Goal: Task Accomplishment & Management: Use online tool/utility

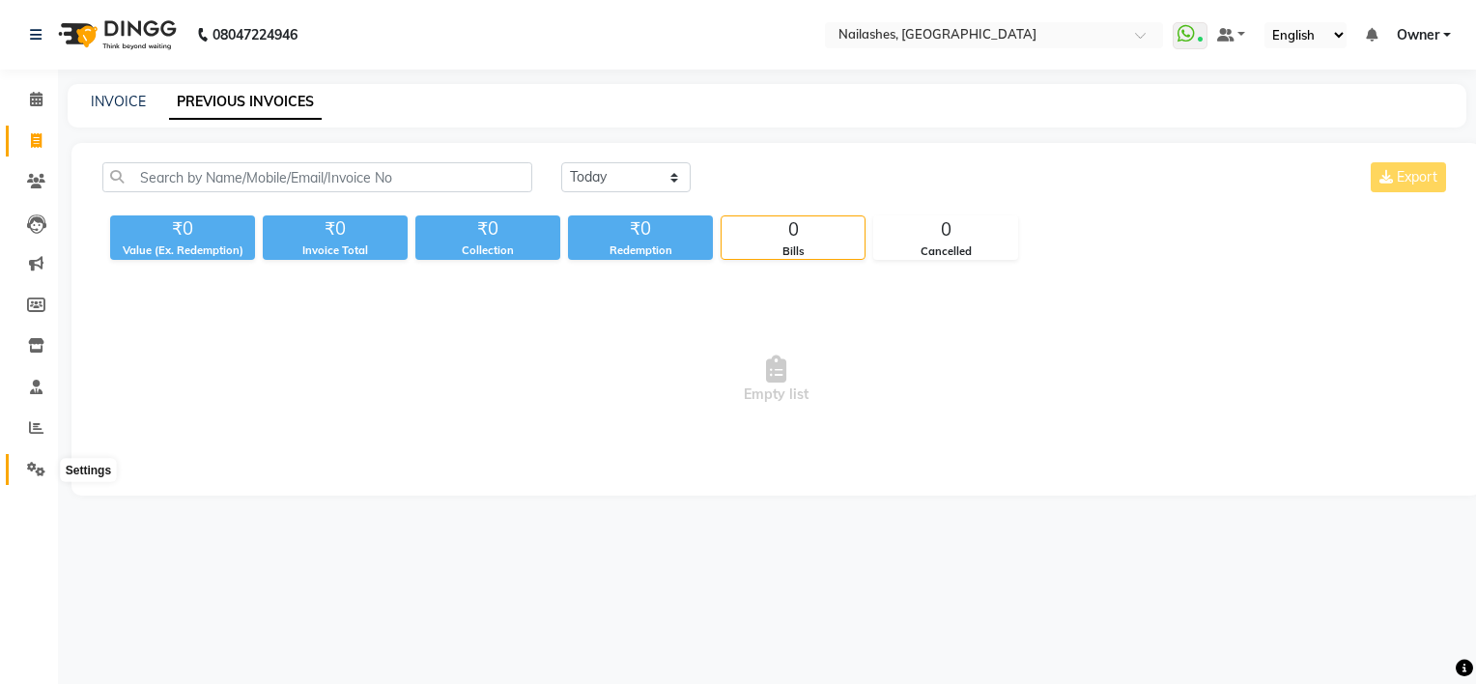
click at [33, 465] on icon at bounding box center [36, 469] width 18 height 14
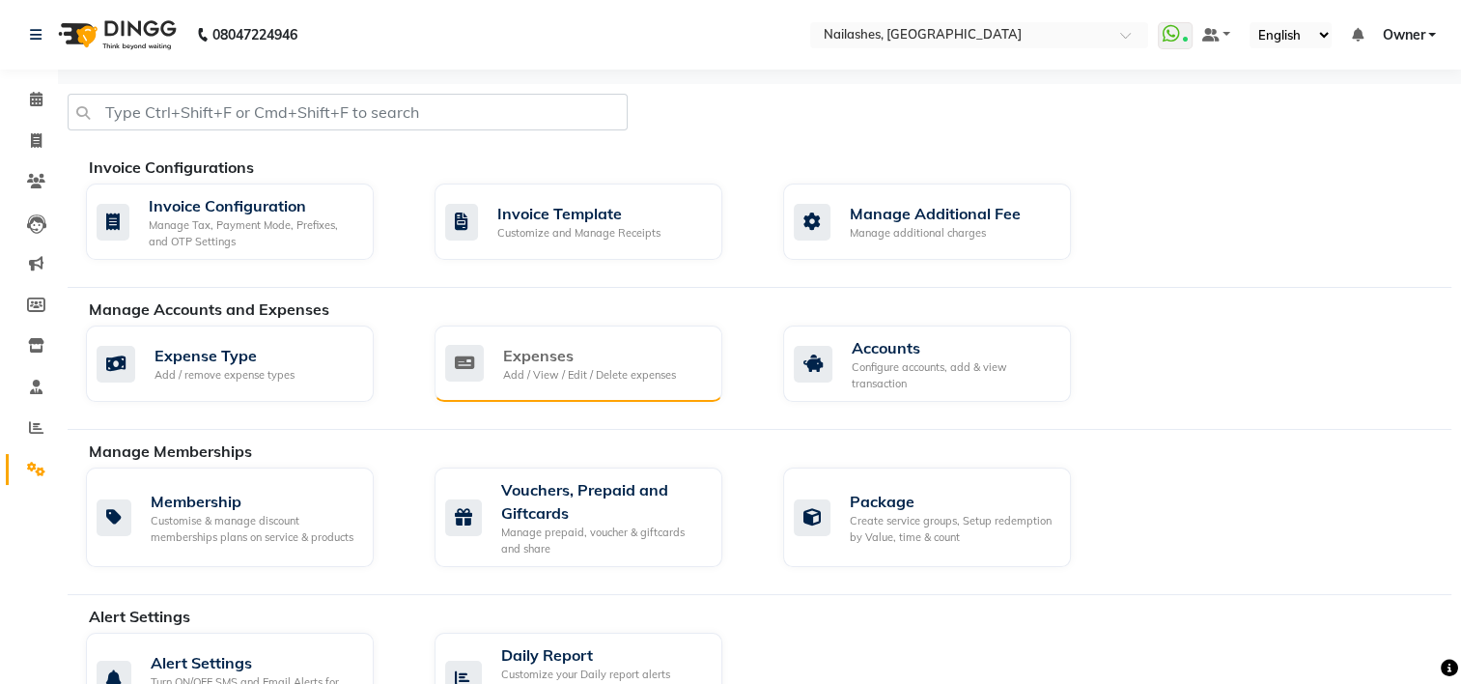
click at [518, 371] on div "Add / View / Edit / Delete expenses" at bounding box center [589, 375] width 173 height 16
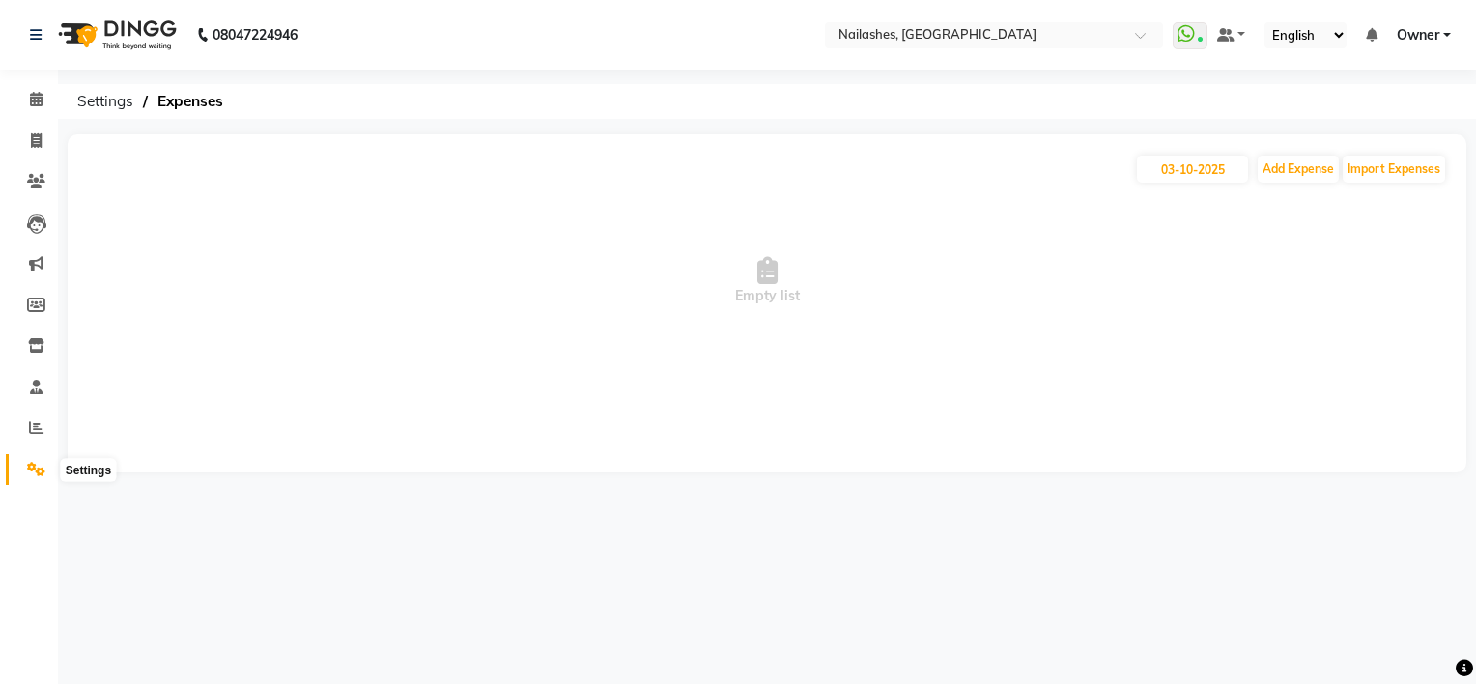
click at [33, 467] on icon at bounding box center [36, 469] width 18 height 14
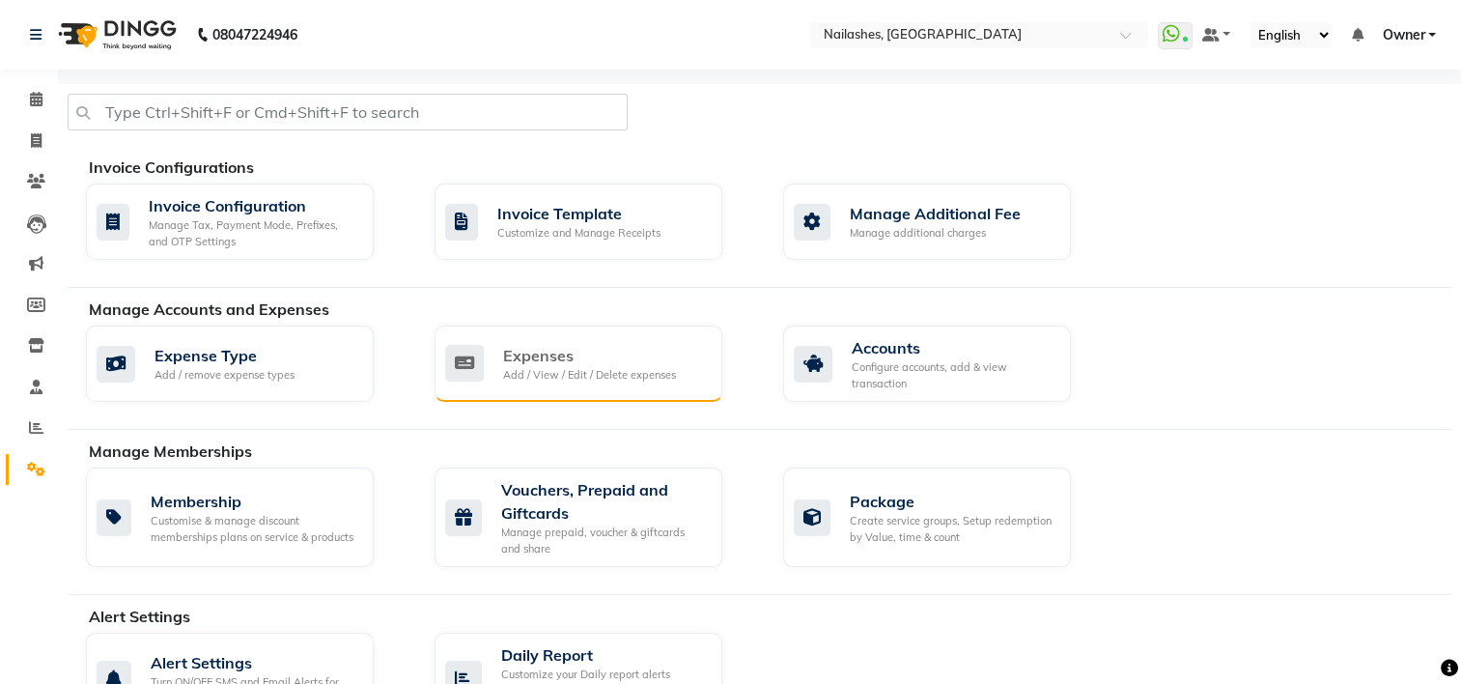
click at [548, 367] on div "Add / View / Edit / Delete expenses" at bounding box center [589, 375] width 173 height 16
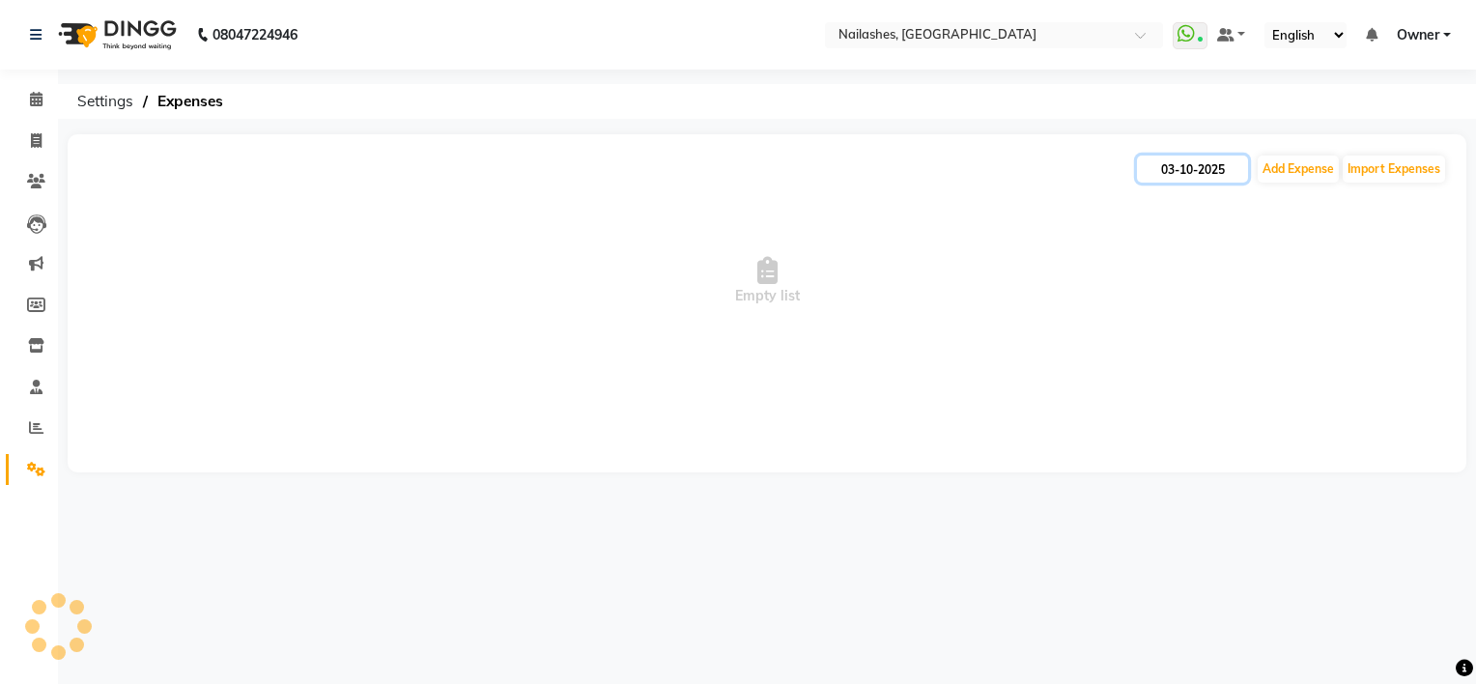
click at [1201, 174] on input "03-10-2025" at bounding box center [1192, 168] width 111 height 27
select select "10"
select select "2025"
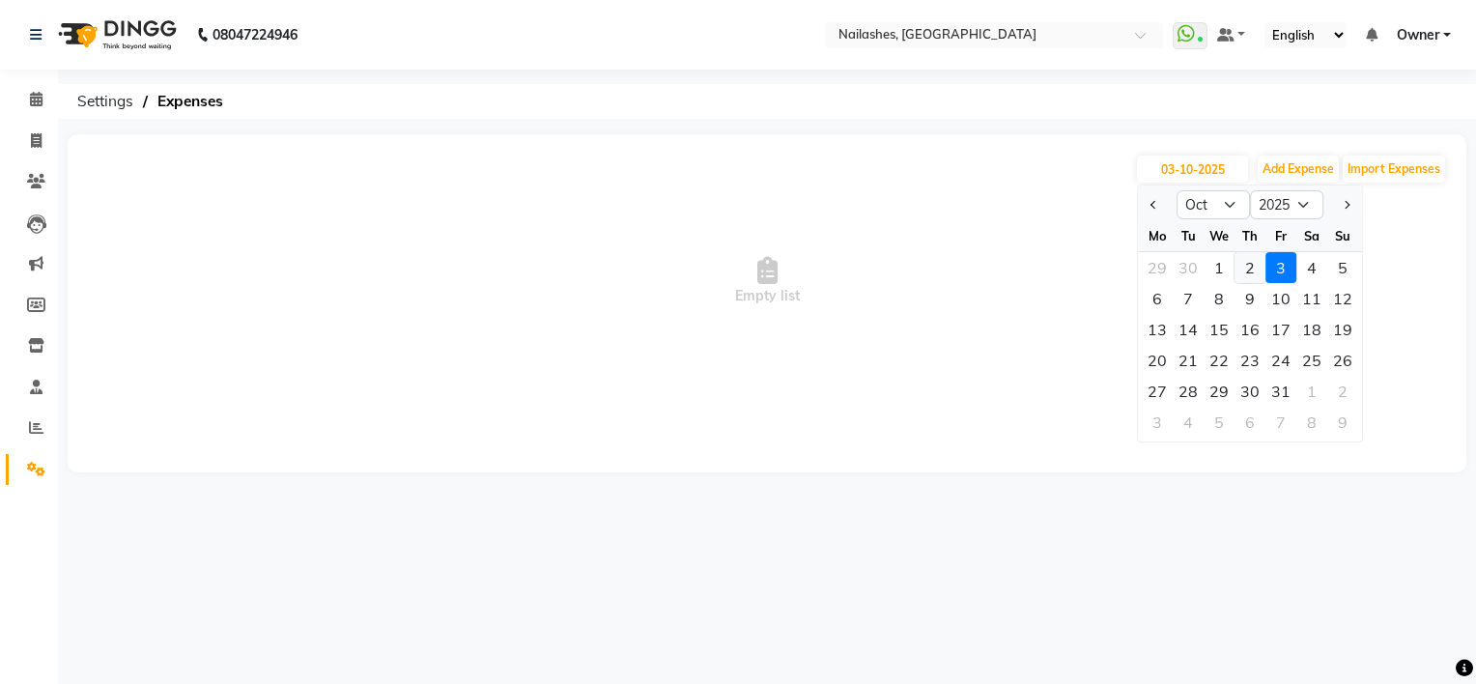
click at [1250, 267] on div "2" at bounding box center [1249, 267] width 31 height 31
type input "02-10-2025"
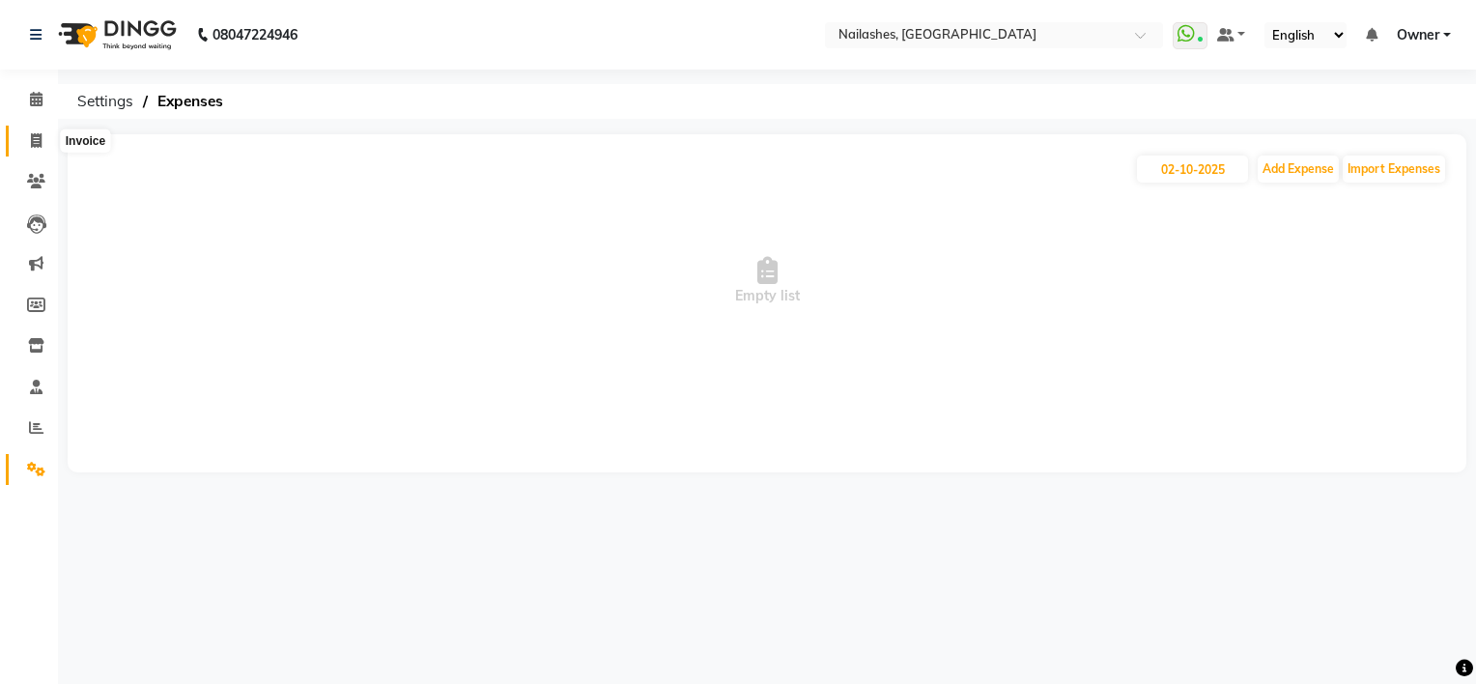
click at [39, 134] on icon at bounding box center [36, 140] width 11 height 14
select select "service"
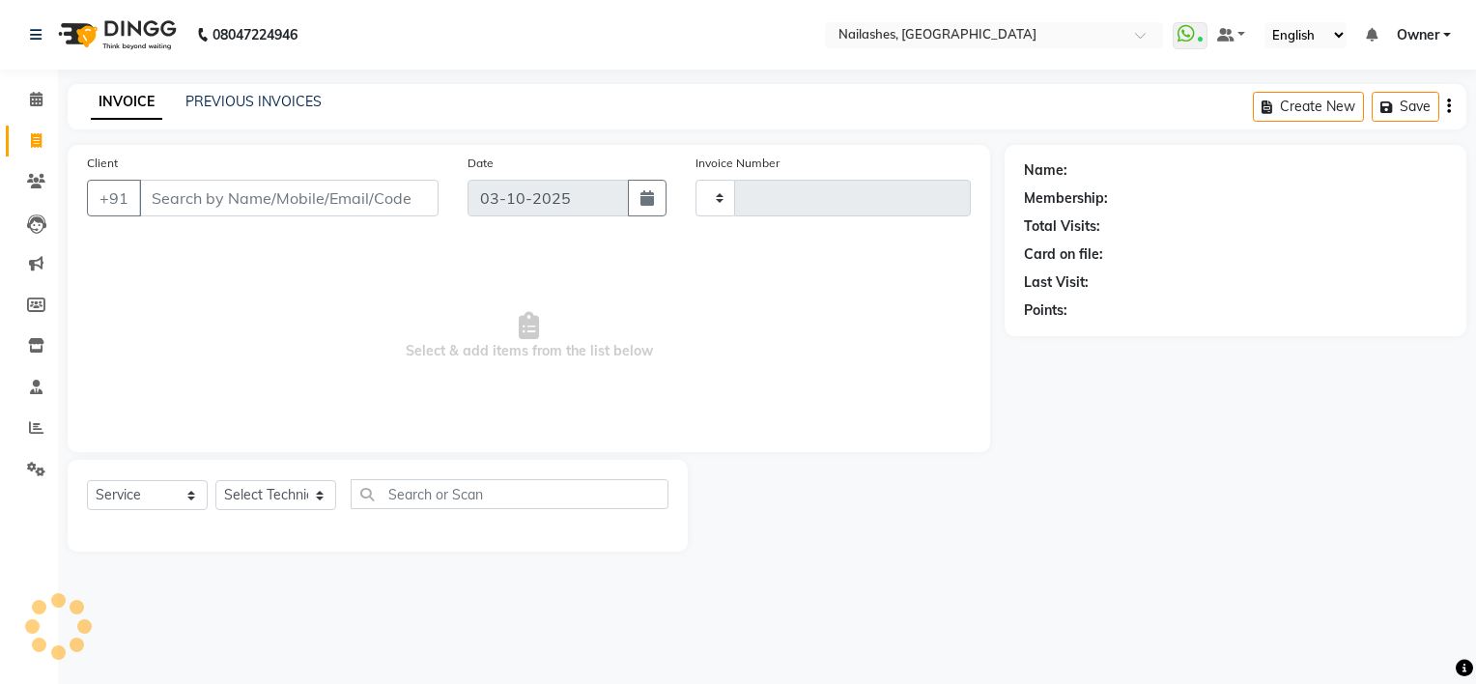
type input "2179"
select select "6579"
click at [286, 102] on link "PREVIOUS INVOICES" at bounding box center [253, 101] width 136 height 17
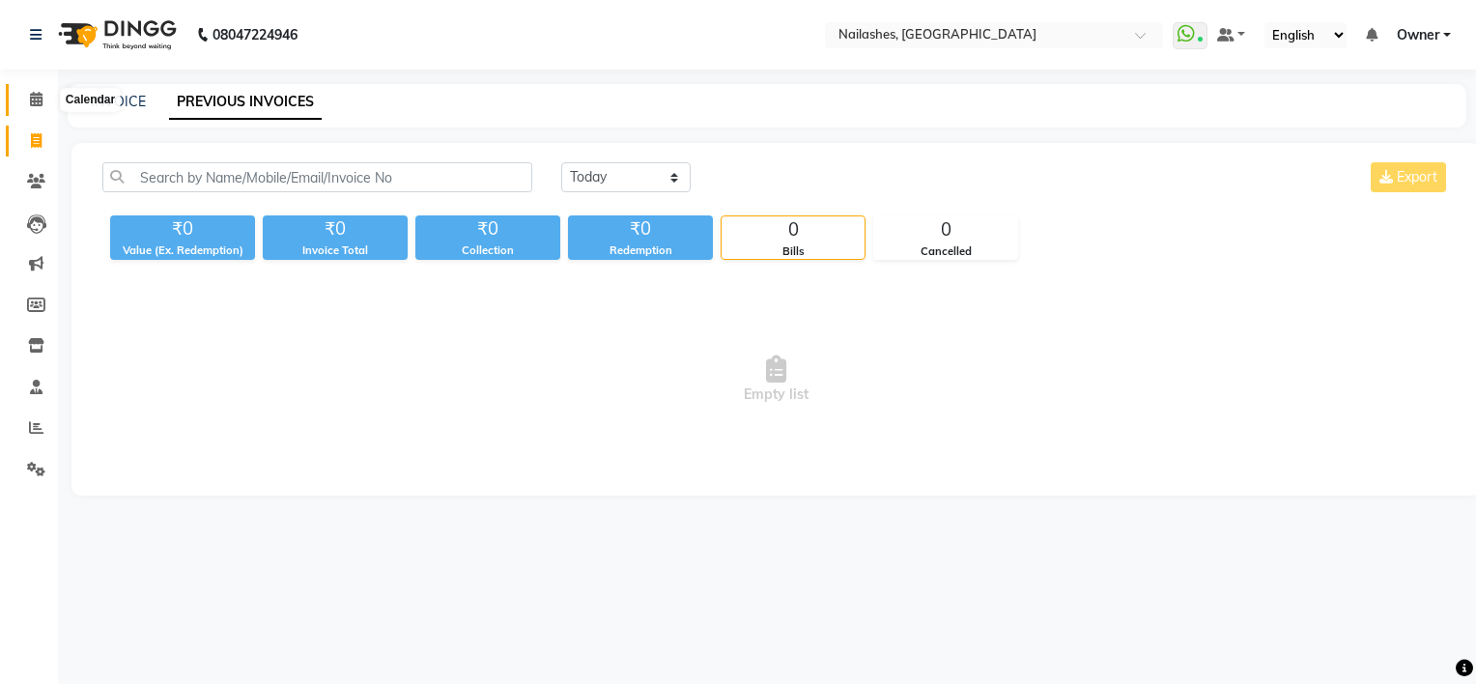
click at [37, 106] on icon at bounding box center [36, 99] width 13 height 14
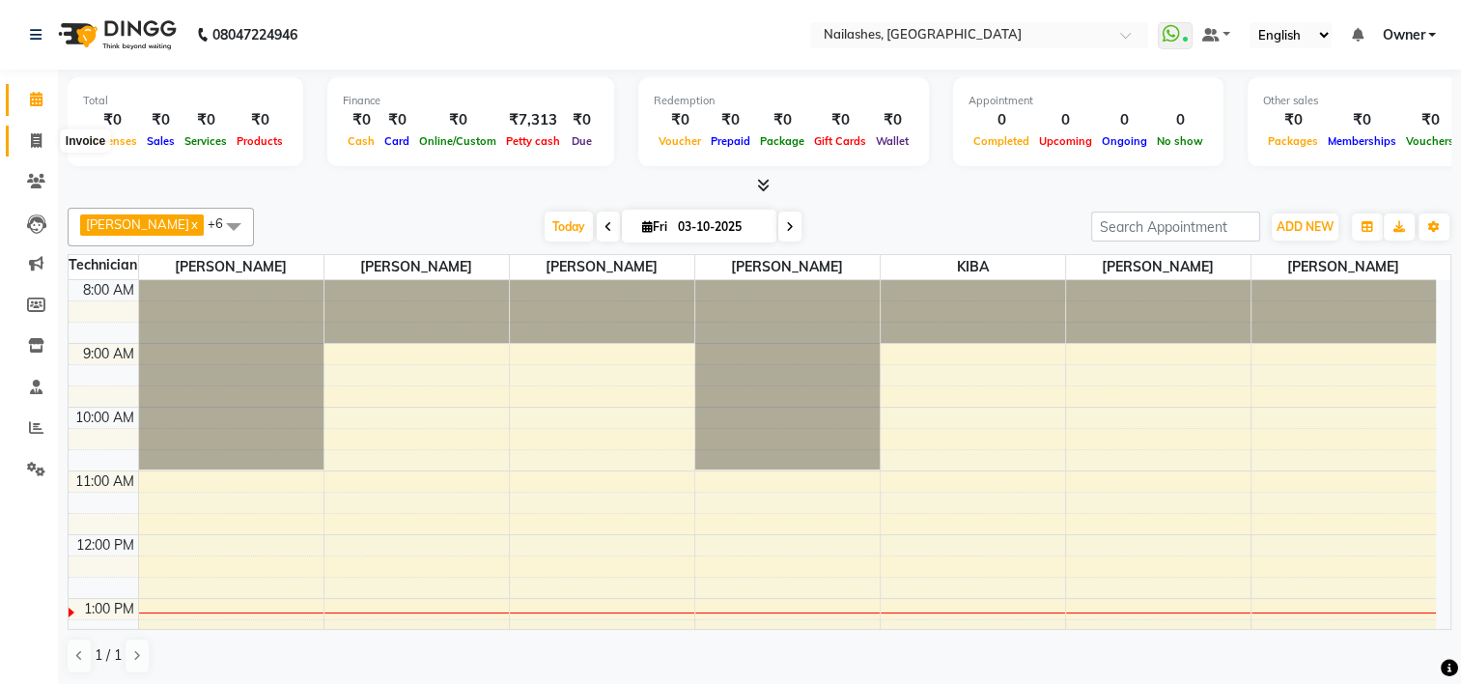
click at [44, 147] on span at bounding box center [36, 141] width 34 height 22
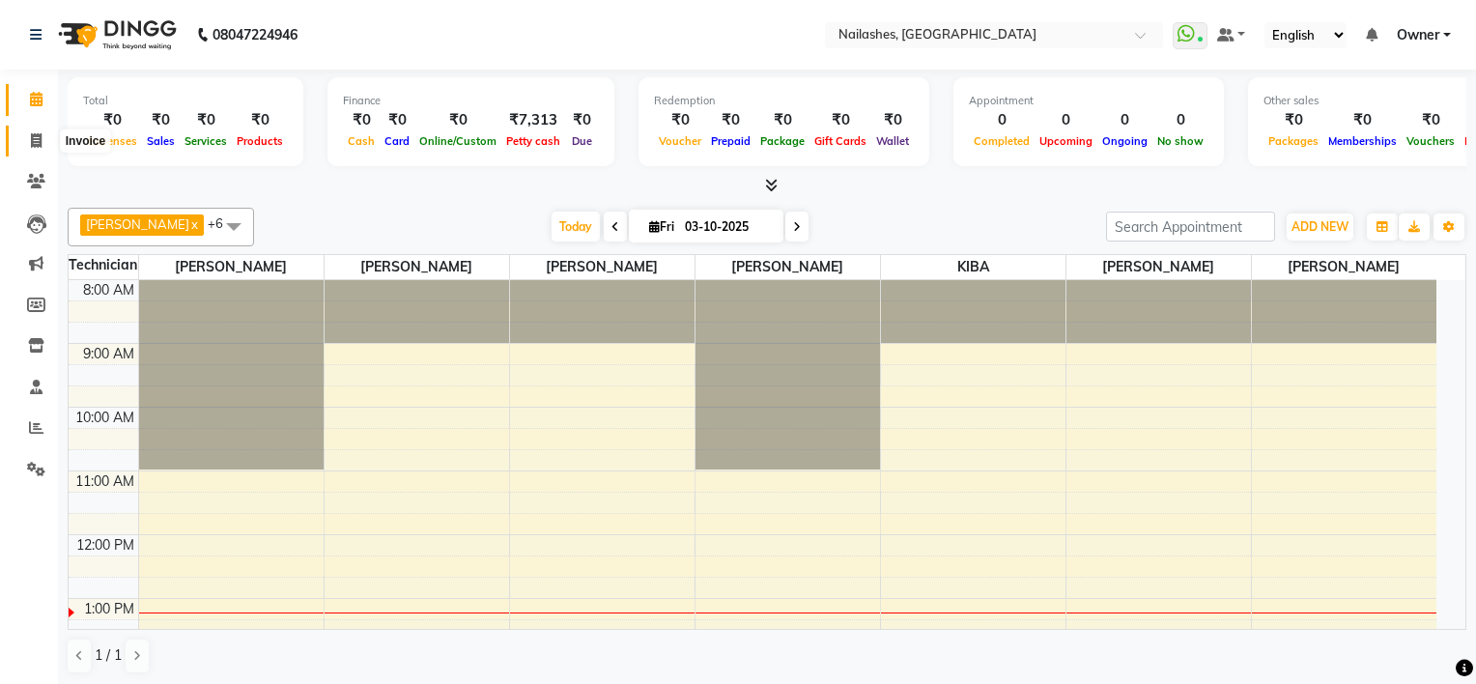
select select "service"
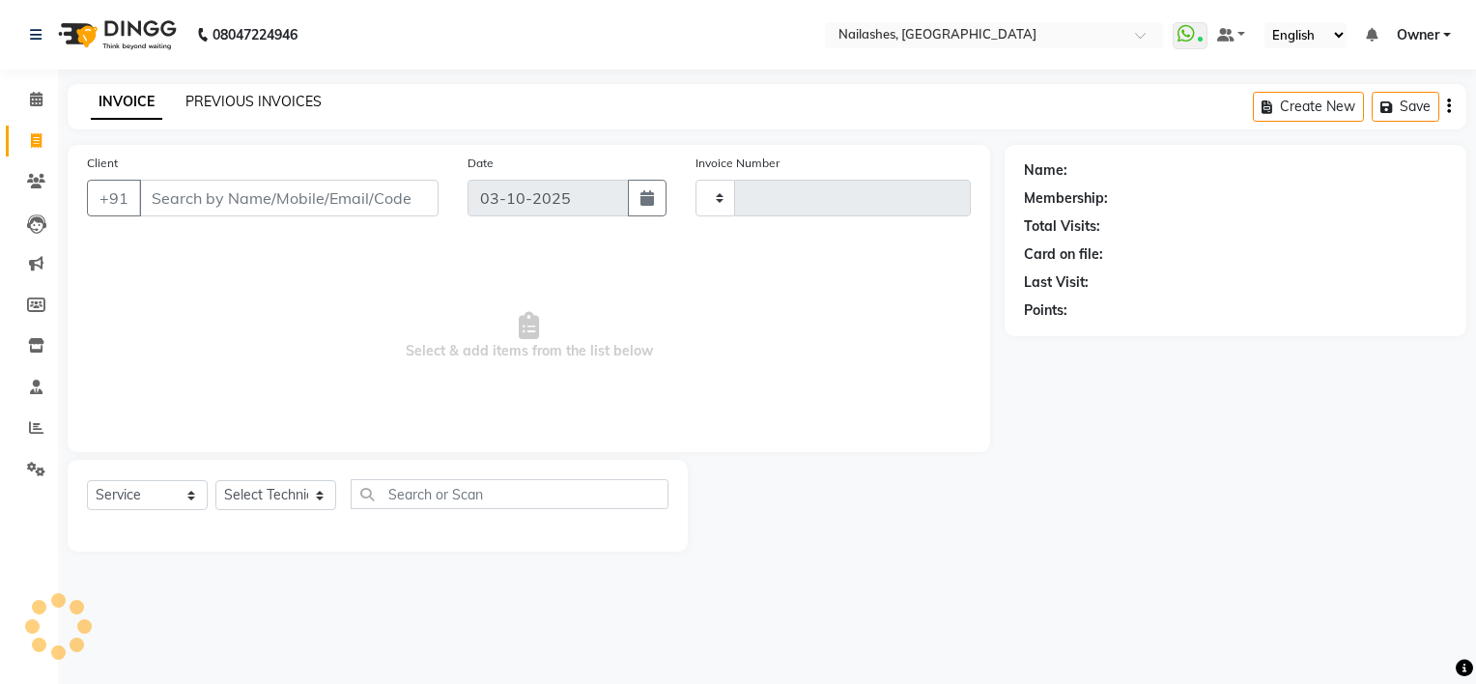
click at [298, 100] on link "PREVIOUS INVOICES" at bounding box center [253, 101] width 136 height 17
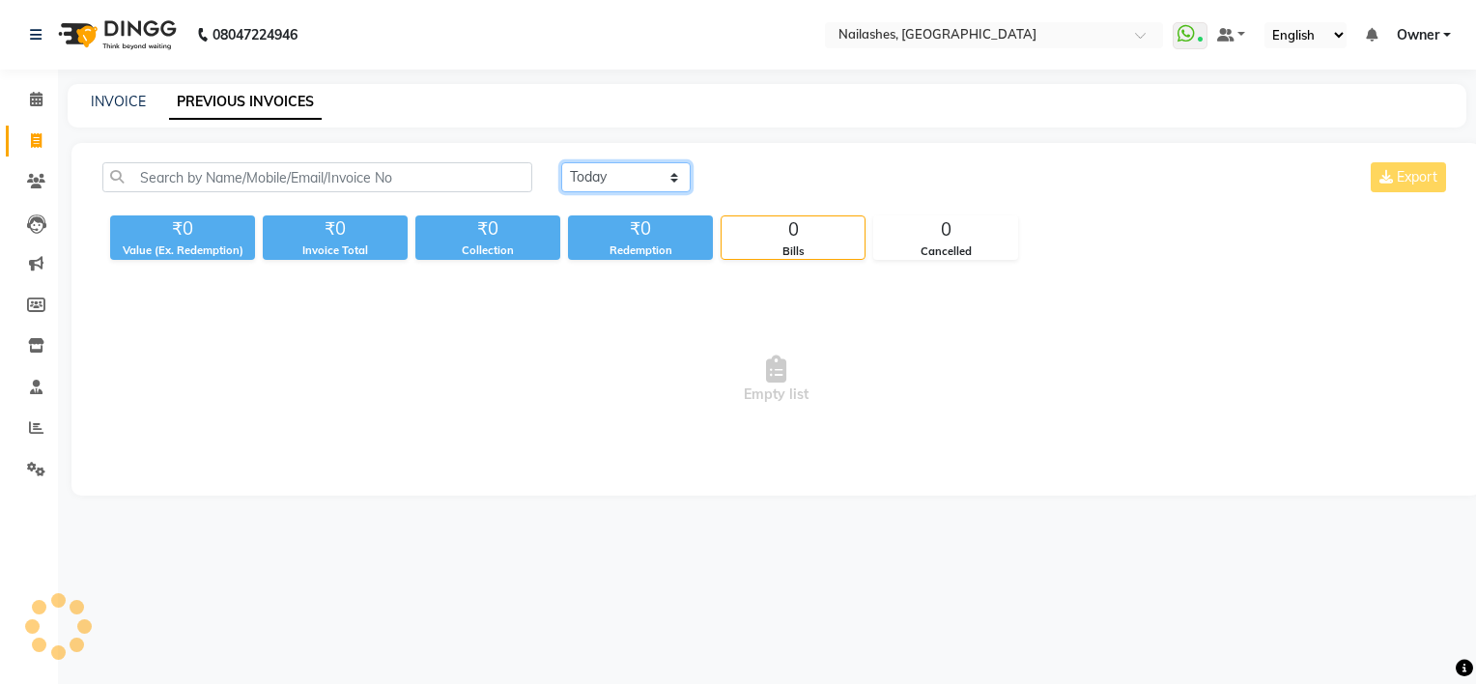
click at [569, 175] on select "[DATE] [DATE] Custom Range" at bounding box center [625, 177] width 129 height 30
select select "[DATE]"
click at [561, 162] on select "[DATE] [DATE] Custom Range" at bounding box center [625, 177] width 129 height 30
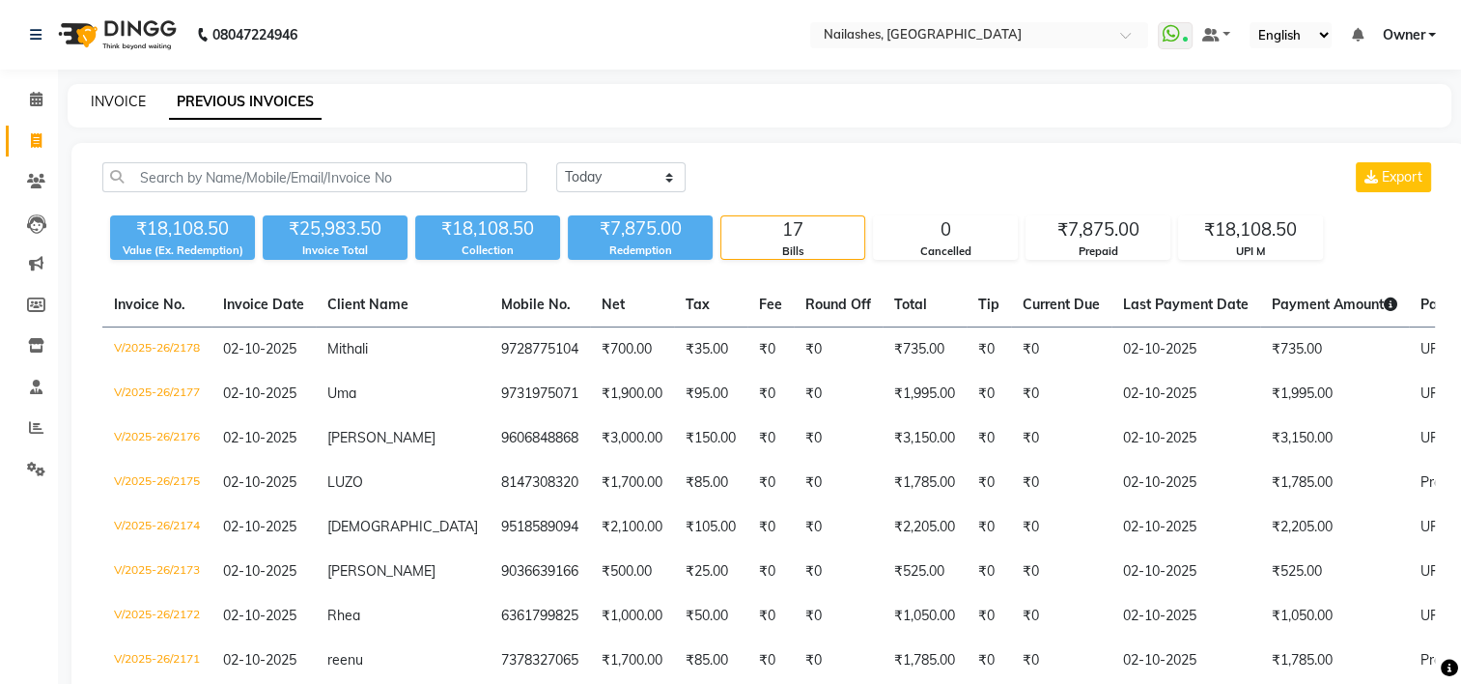
click at [108, 101] on link "INVOICE" at bounding box center [118, 101] width 55 height 17
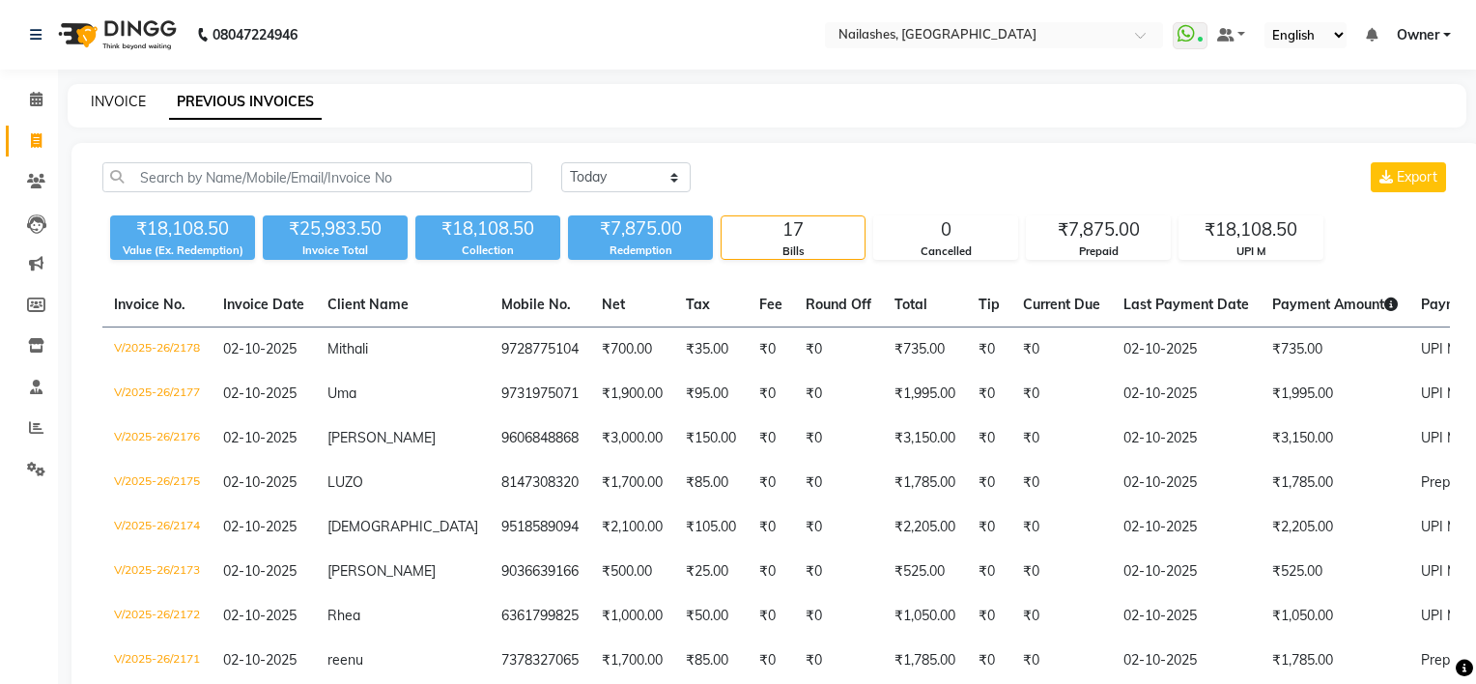
select select "service"
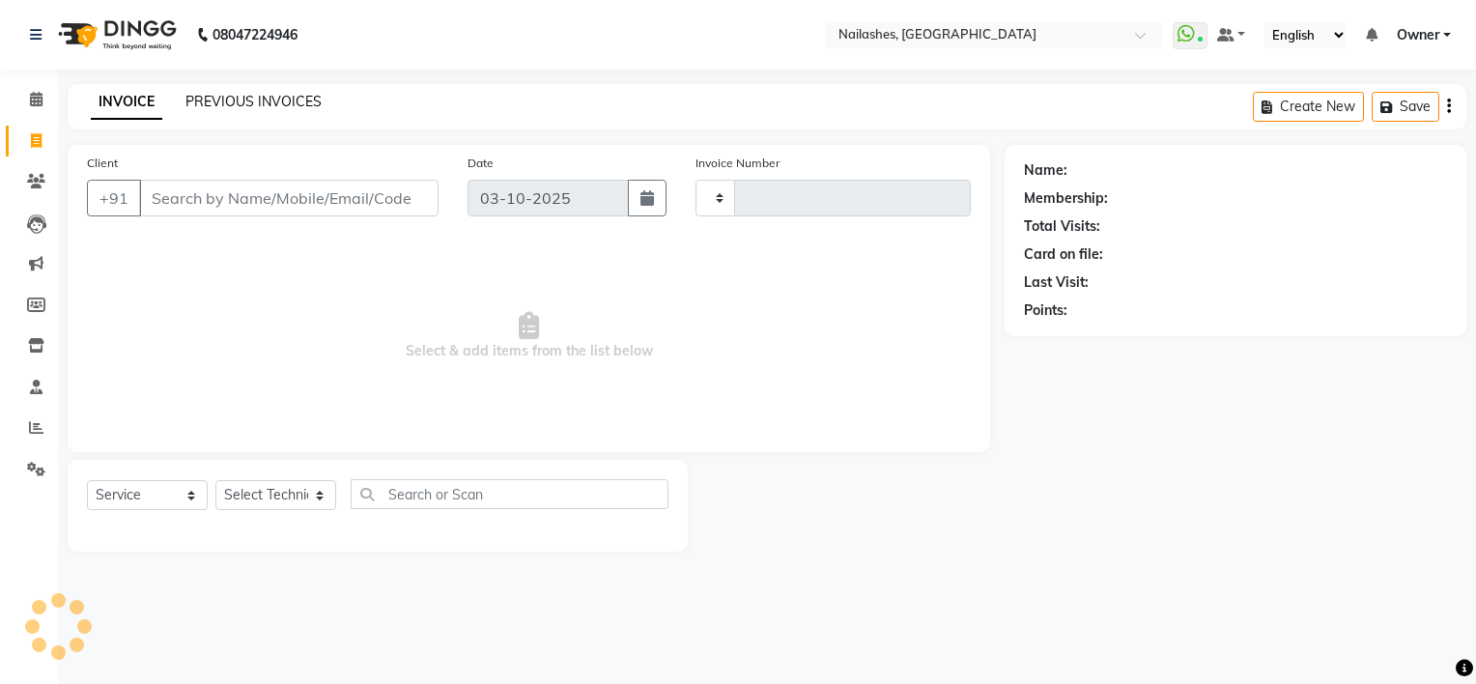
type input "2179"
select select "6579"
click at [40, 97] on icon at bounding box center [36, 99] width 13 height 14
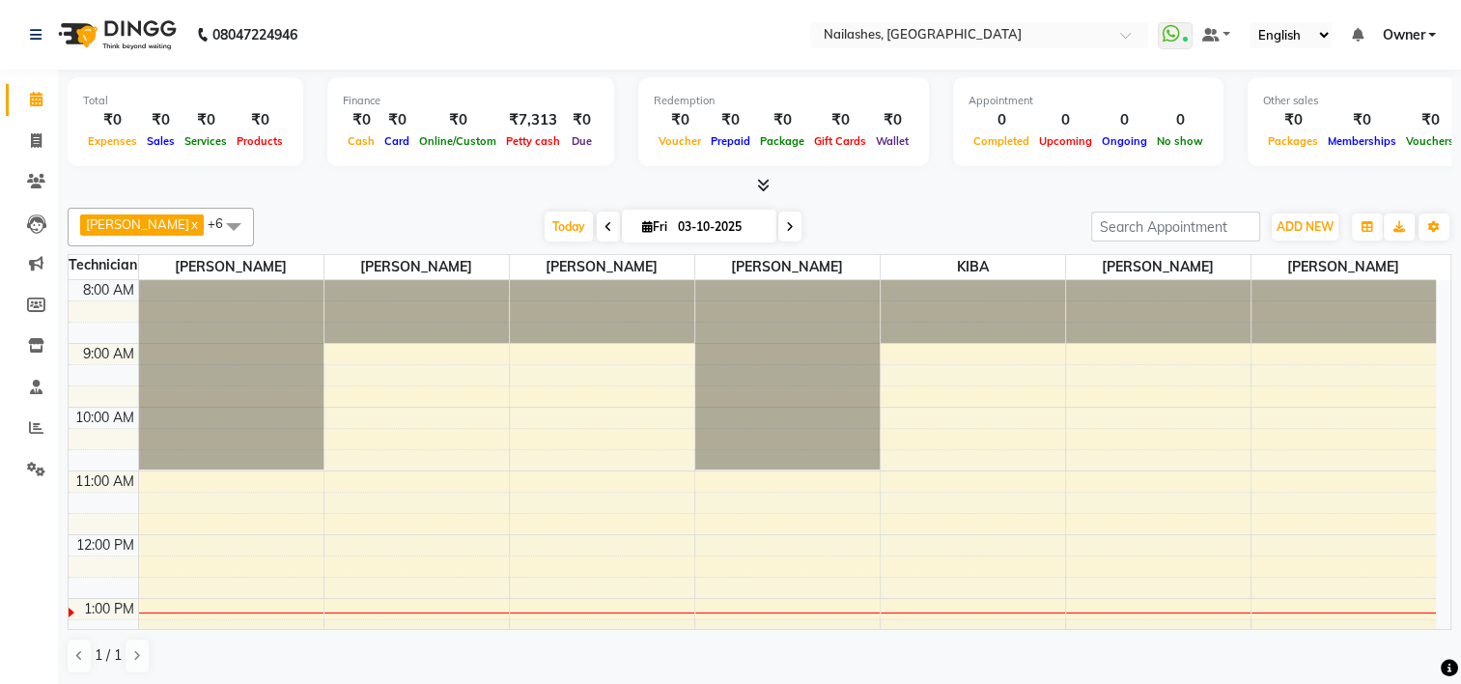
click at [761, 178] on icon at bounding box center [763, 185] width 13 height 14
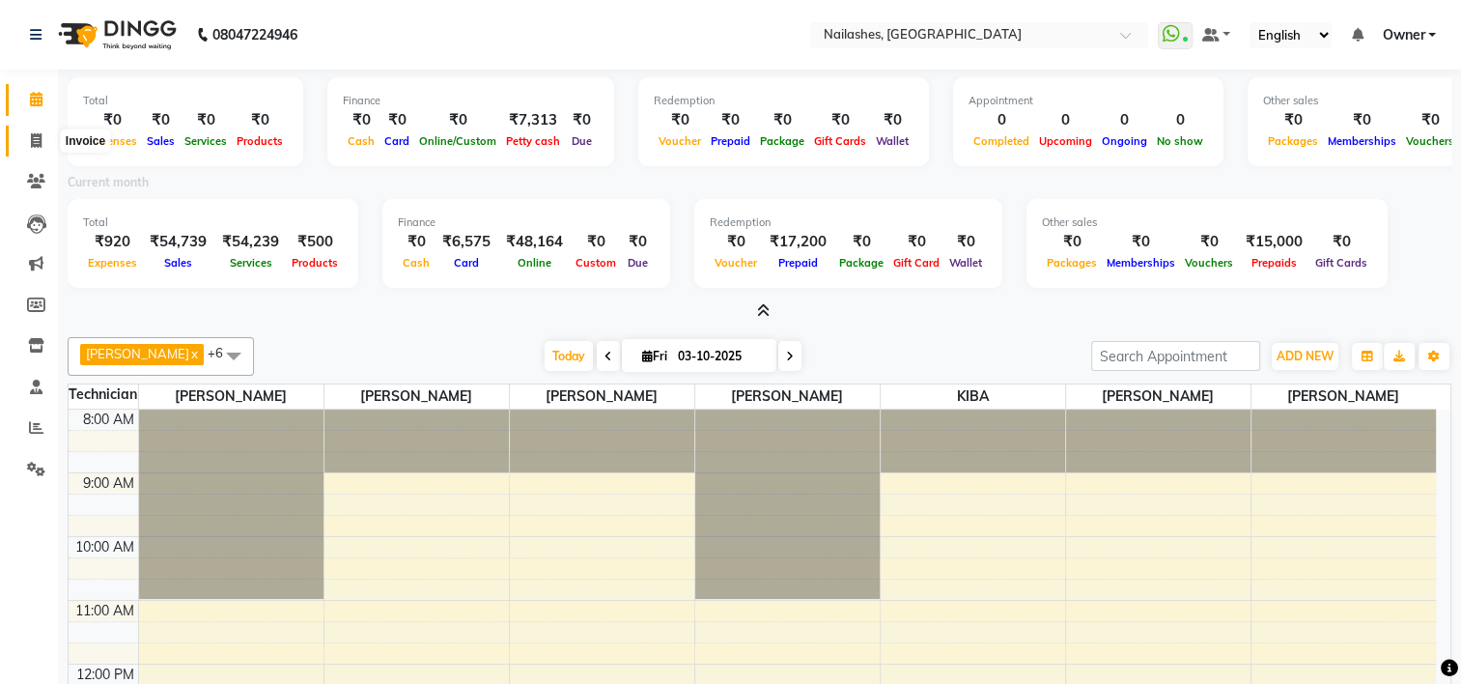
drag, startPoint x: 43, startPoint y: 135, endPoint x: 54, endPoint y: 148, distance: 16.4
click at [43, 135] on span at bounding box center [36, 141] width 34 height 22
select select "service"
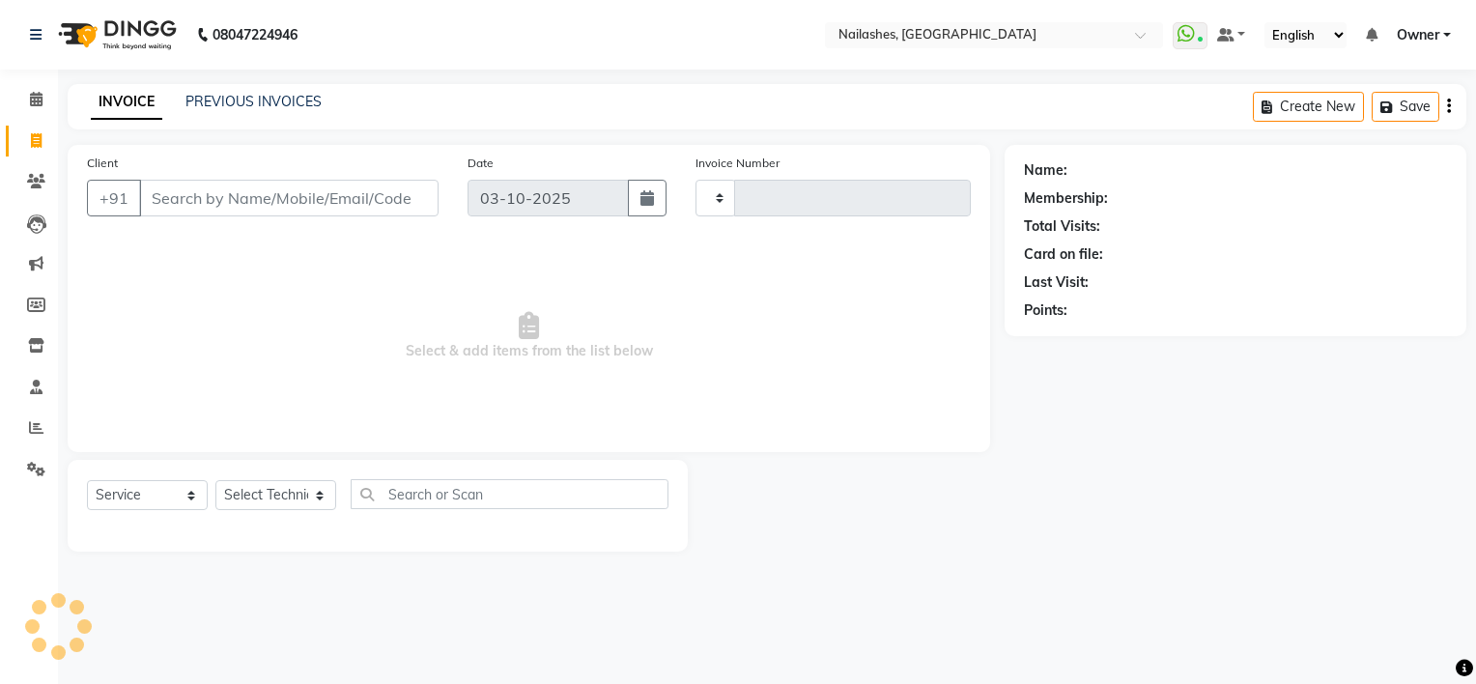
type input "2179"
select select "6579"
click at [220, 204] on input "Client" at bounding box center [288, 198] width 299 height 37
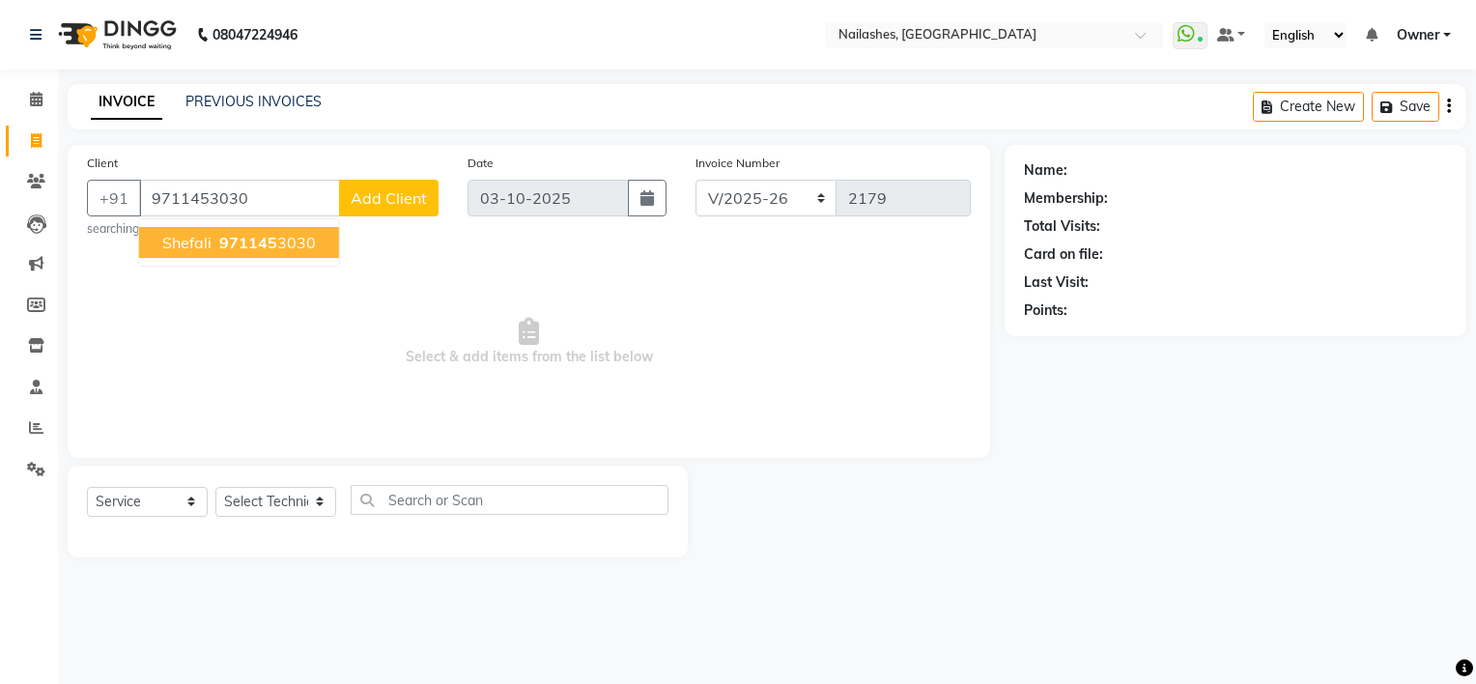
type input "9711453030"
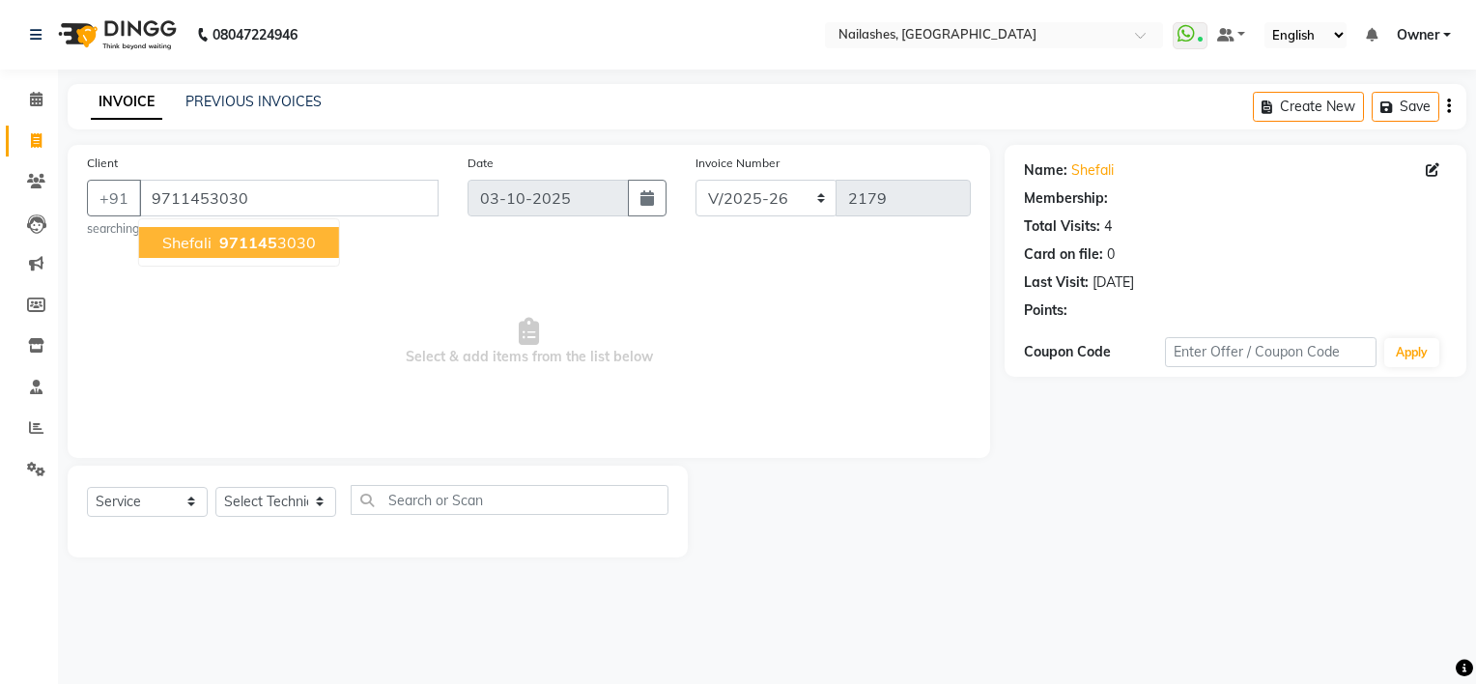
click at [249, 242] on span "971145" at bounding box center [248, 242] width 58 height 19
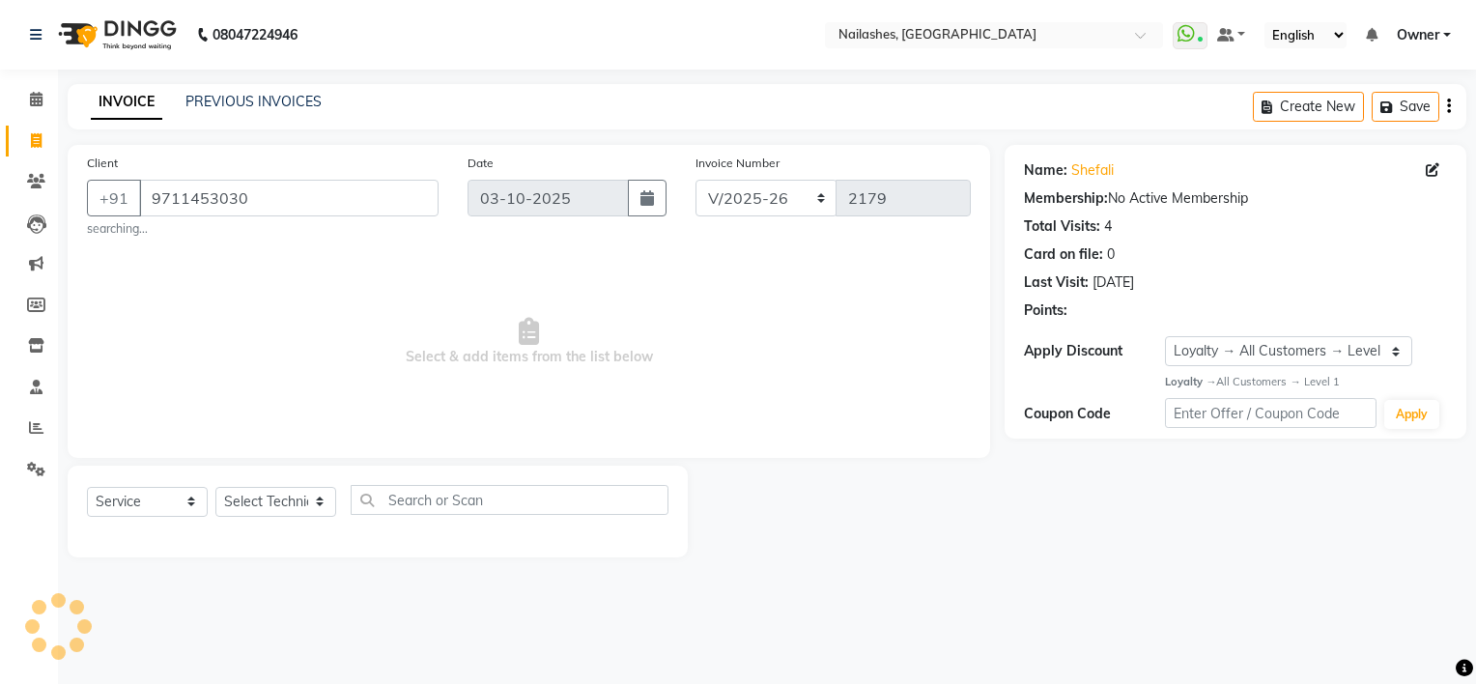
select select "1: Object"
click at [253, 501] on select "Select Technician ARISH [PERSON_NAME] [PERSON_NAME] [PERSON_NAME] [PERSON_NAME]…" at bounding box center [275, 502] width 121 height 30
select select "80708"
click at [215, 488] on select "Select Technician ARISH [PERSON_NAME] [PERSON_NAME] [PERSON_NAME] [PERSON_NAME]…" at bounding box center [275, 502] width 121 height 30
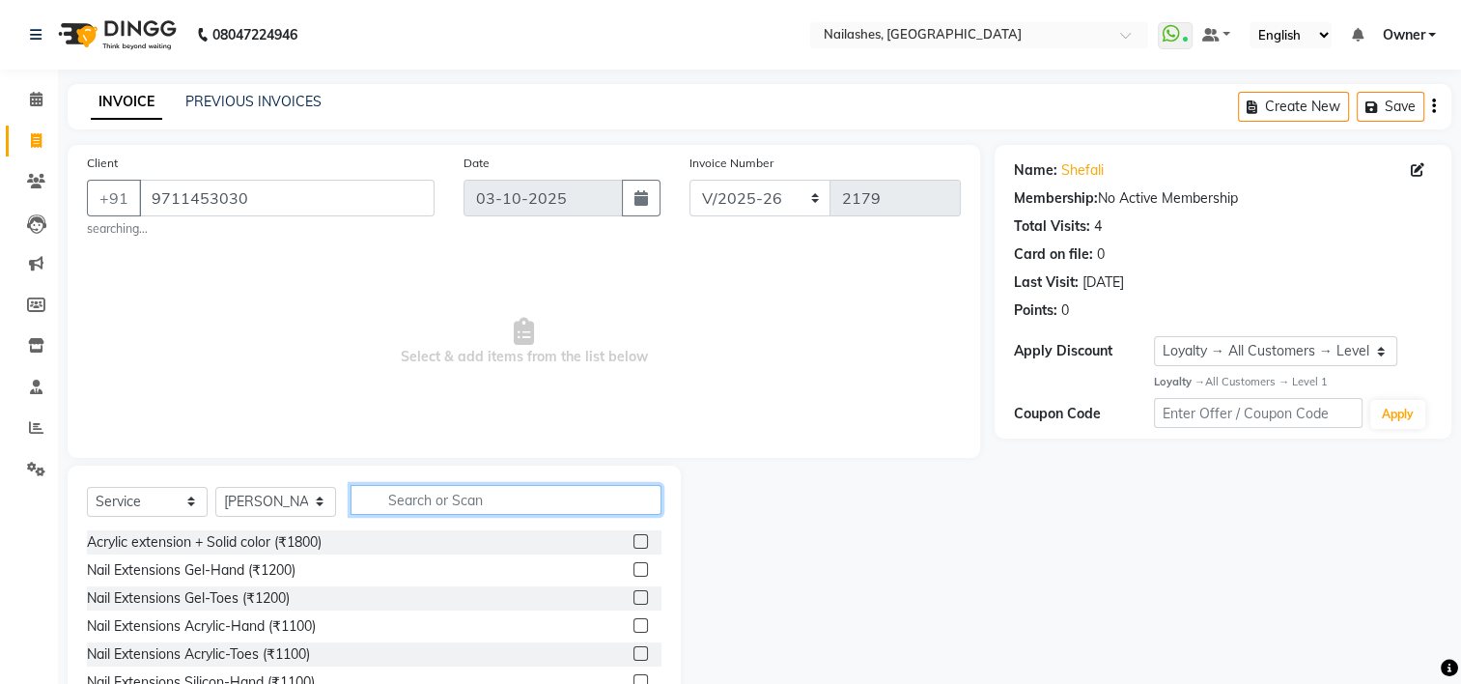
click at [417, 494] on input "text" at bounding box center [506, 500] width 311 height 30
type input "refill"
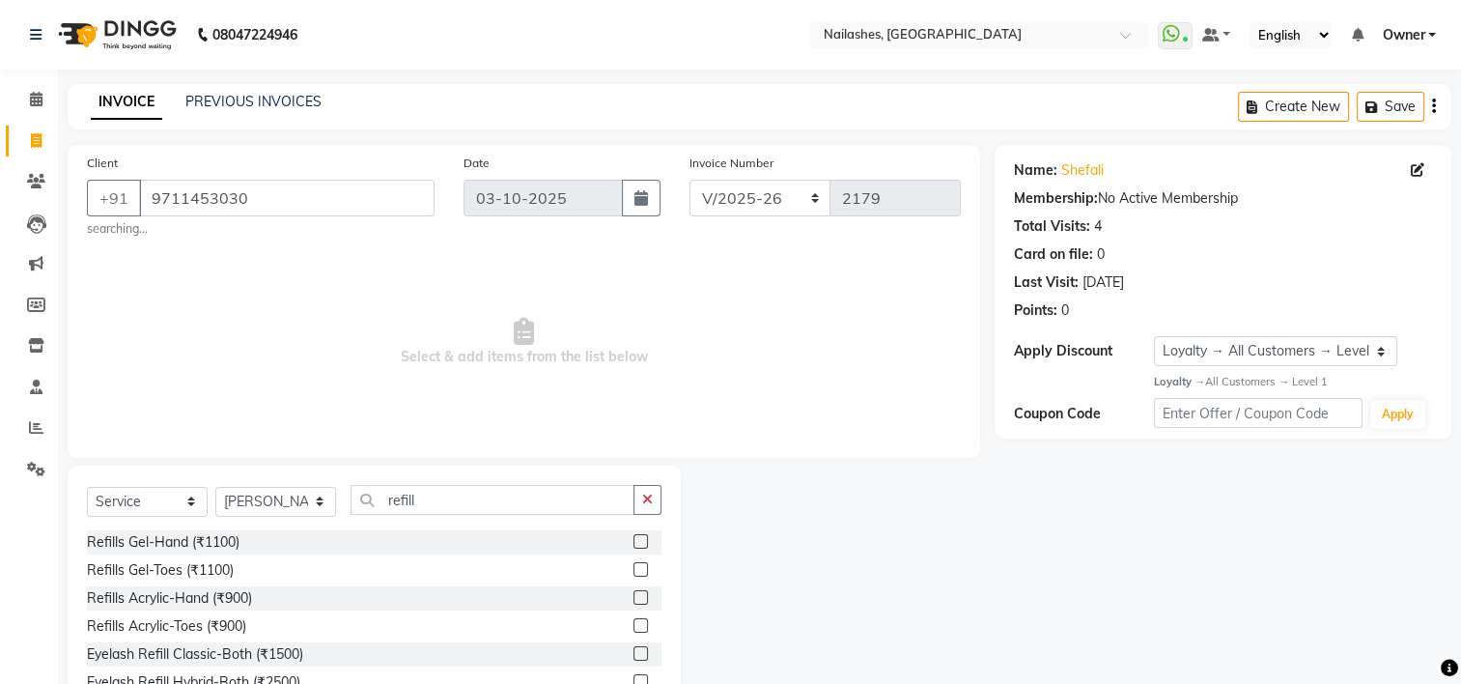
click at [633, 601] on label at bounding box center [640, 597] width 14 height 14
click at [633, 601] on input "checkbox" at bounding box center [639, 598] width 13 height 13
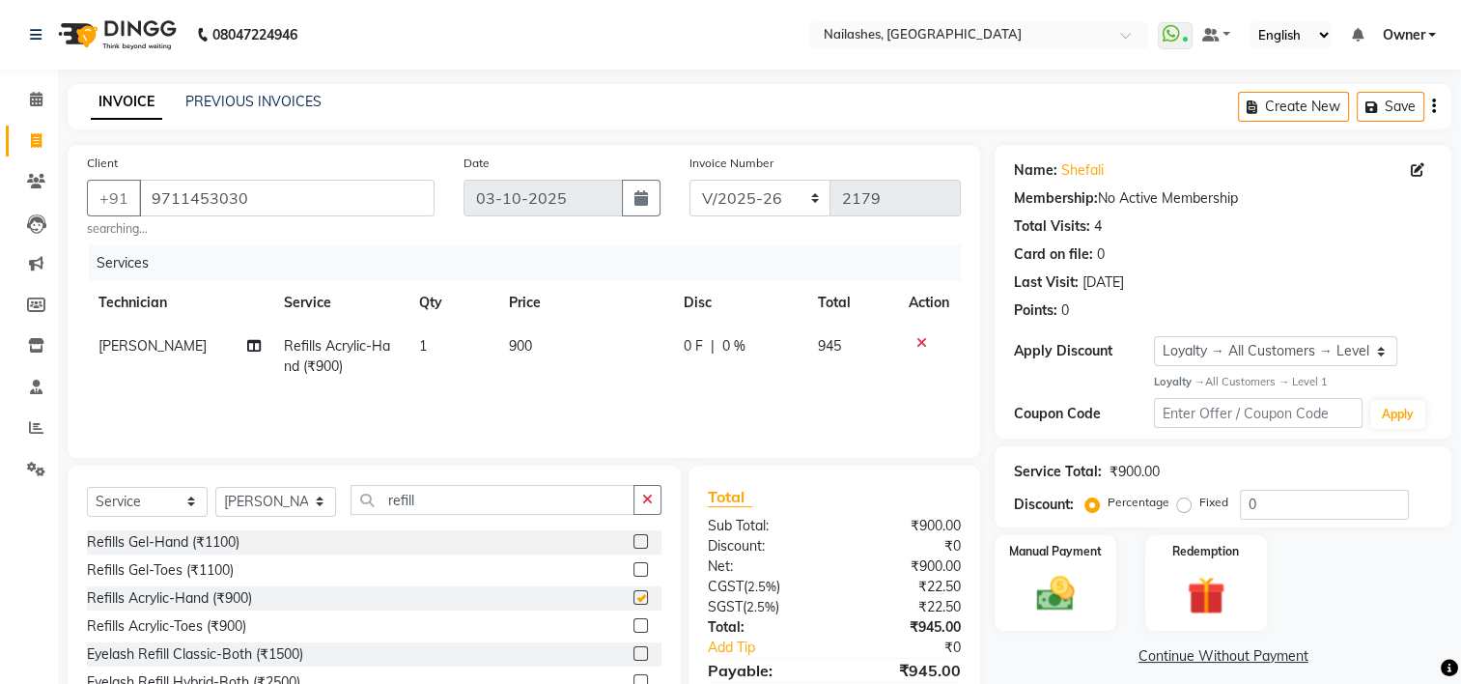
checkbox input "false"
click at [447, 503] on input "refill" at bounding box center [493, 500] width 284 height 30
type input "r"
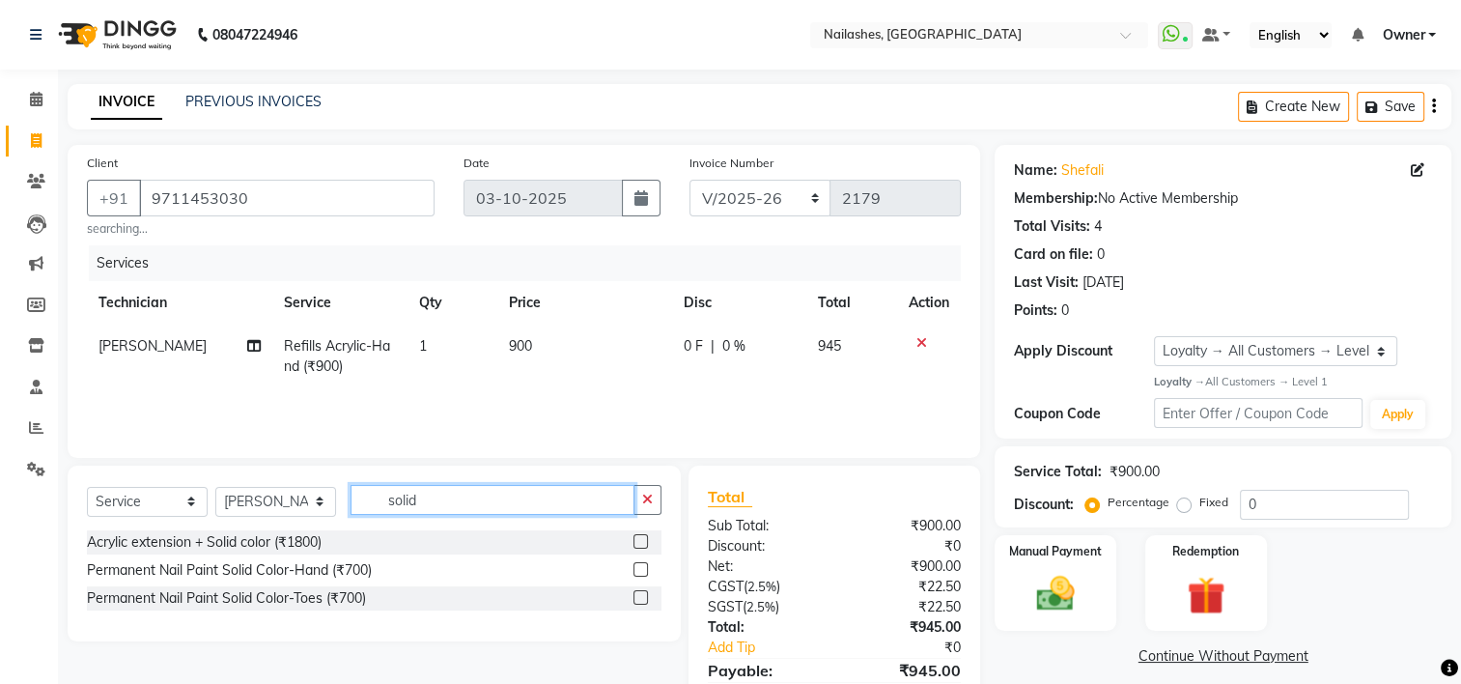
type input "solid"
click at [642, 575] on label at bounding box center [640, 569] width 14 height 14
click at [642, 575] on input "checkbox" at bounding box center [639, 570] width 13 height 13
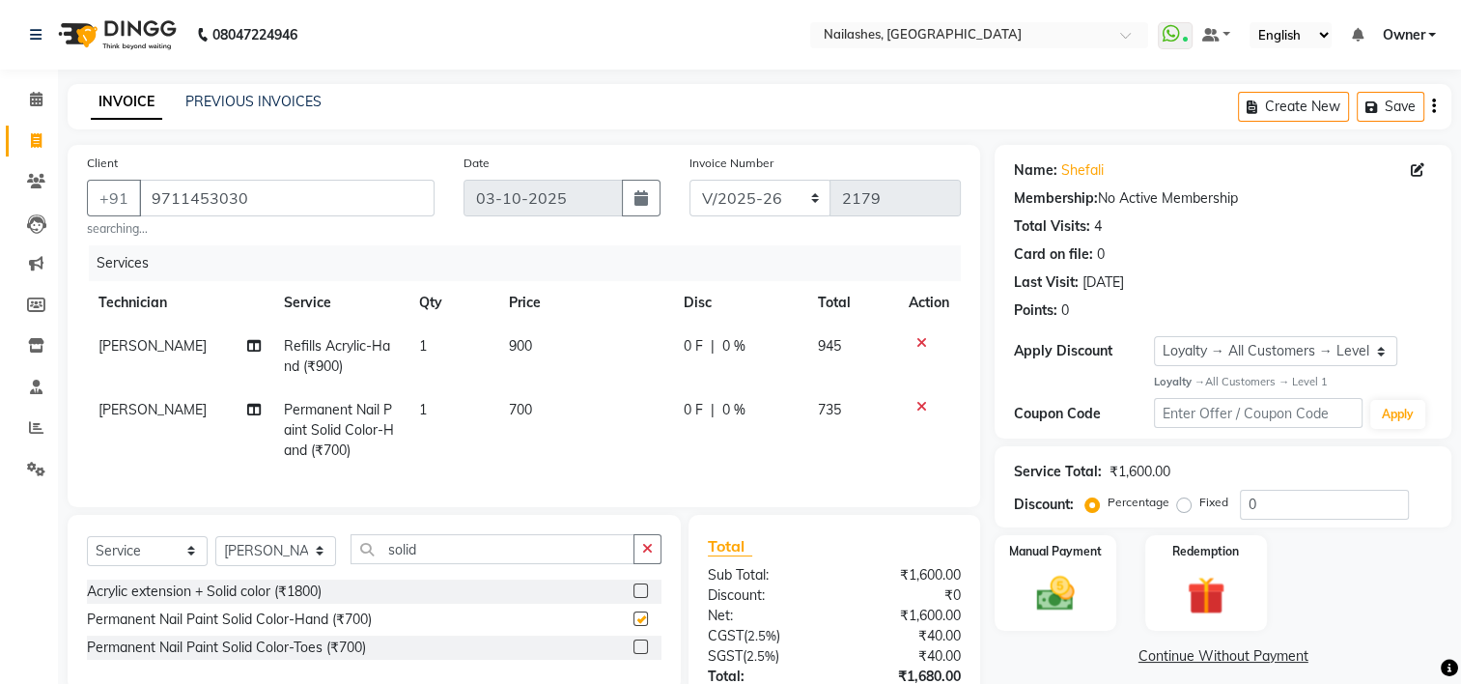
checkbox input "false"
click at [449, 564] on input "solid" at bounding box center [493, 549] width 284 height 30
type input "s"
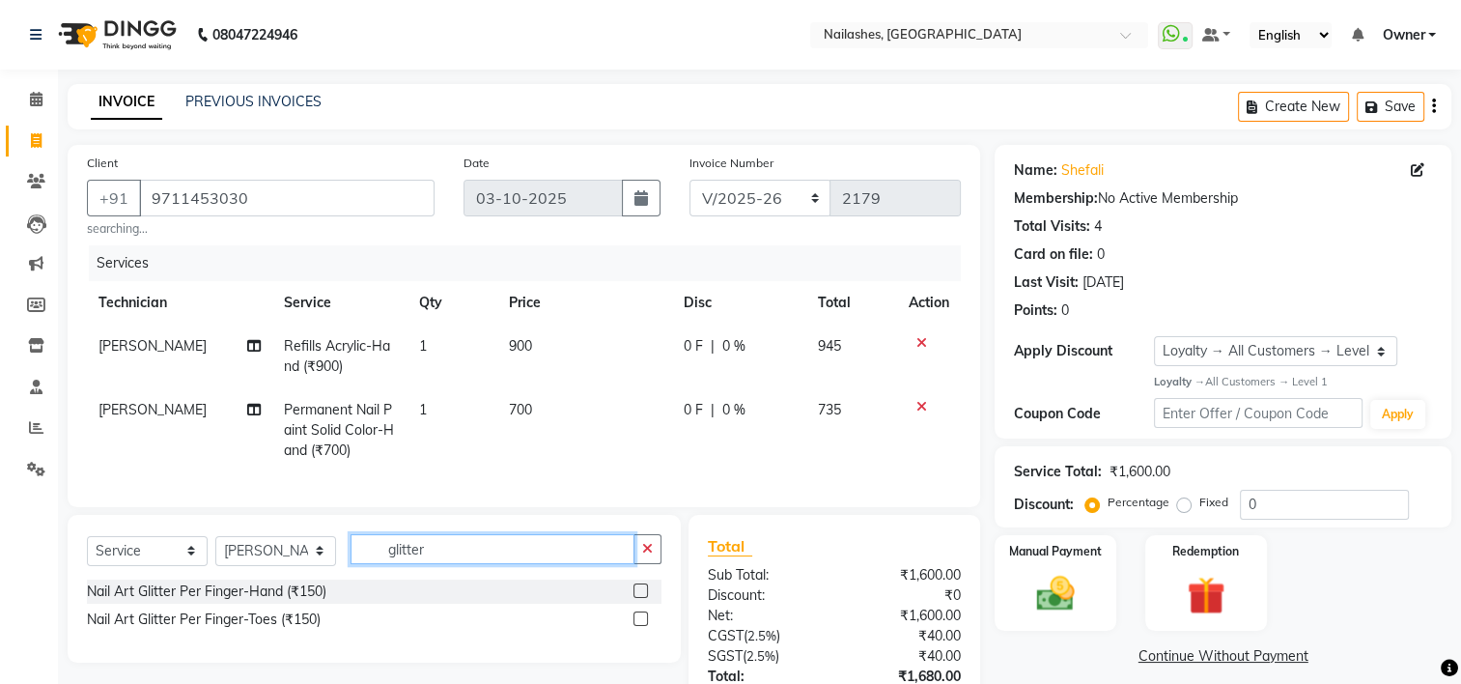
type input "glitter"
click at [638, 598] on label at bounding box center [640, 590] width 14 height 14
click at [638, 598] on input "checkbox" at bounding box center [639, 591] width 13 height 13
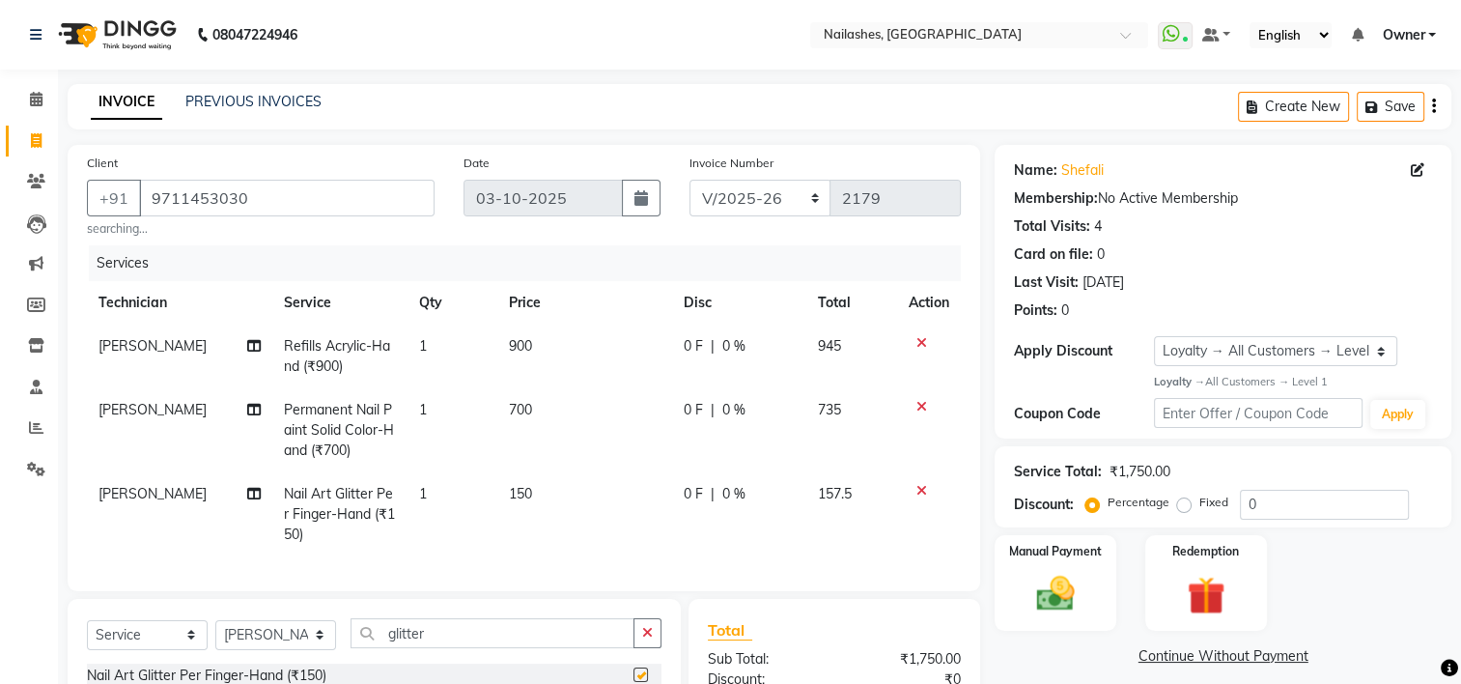
checkbox input "false"
click at [430, 491] on td "1" at bounding box center [453, 514] width 90 height 84
select select "80708"
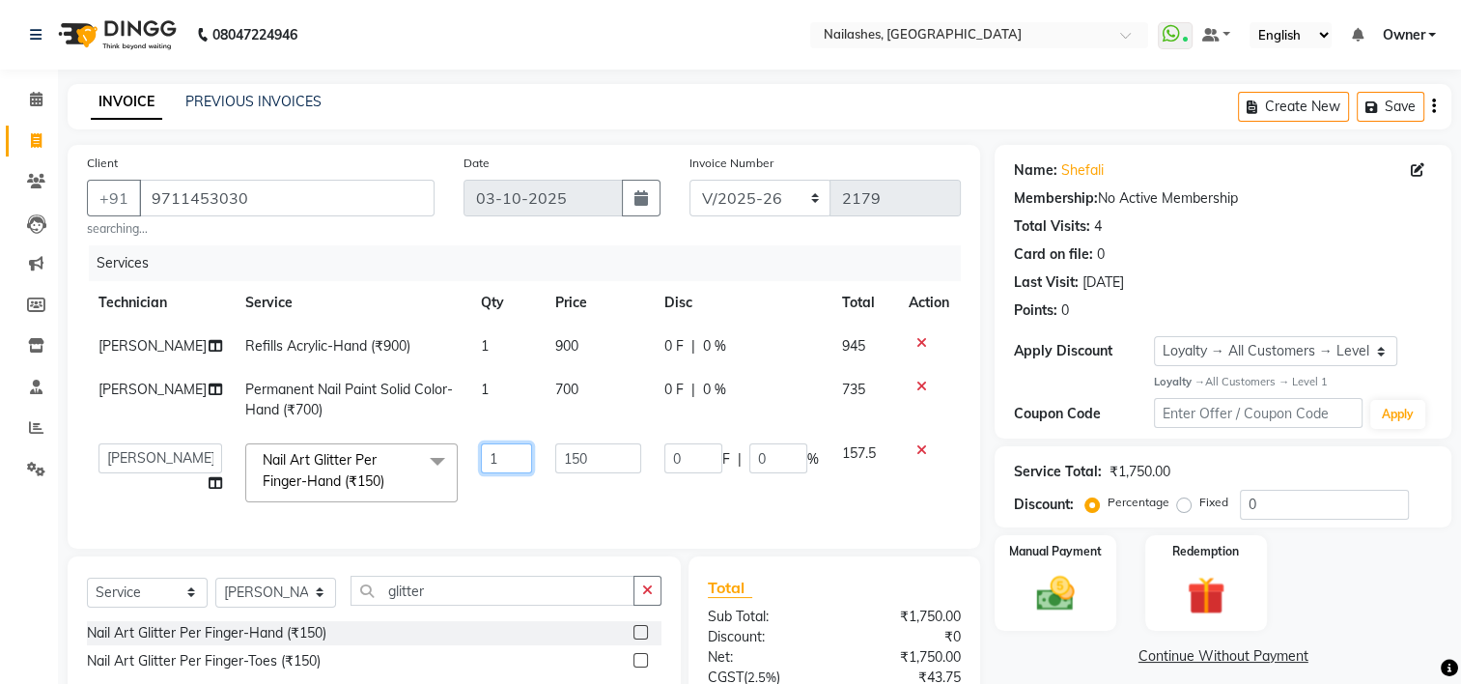
click at [483, 464] on input "1" at bounding box center [506, 458] width 51 height 30
type input "4"
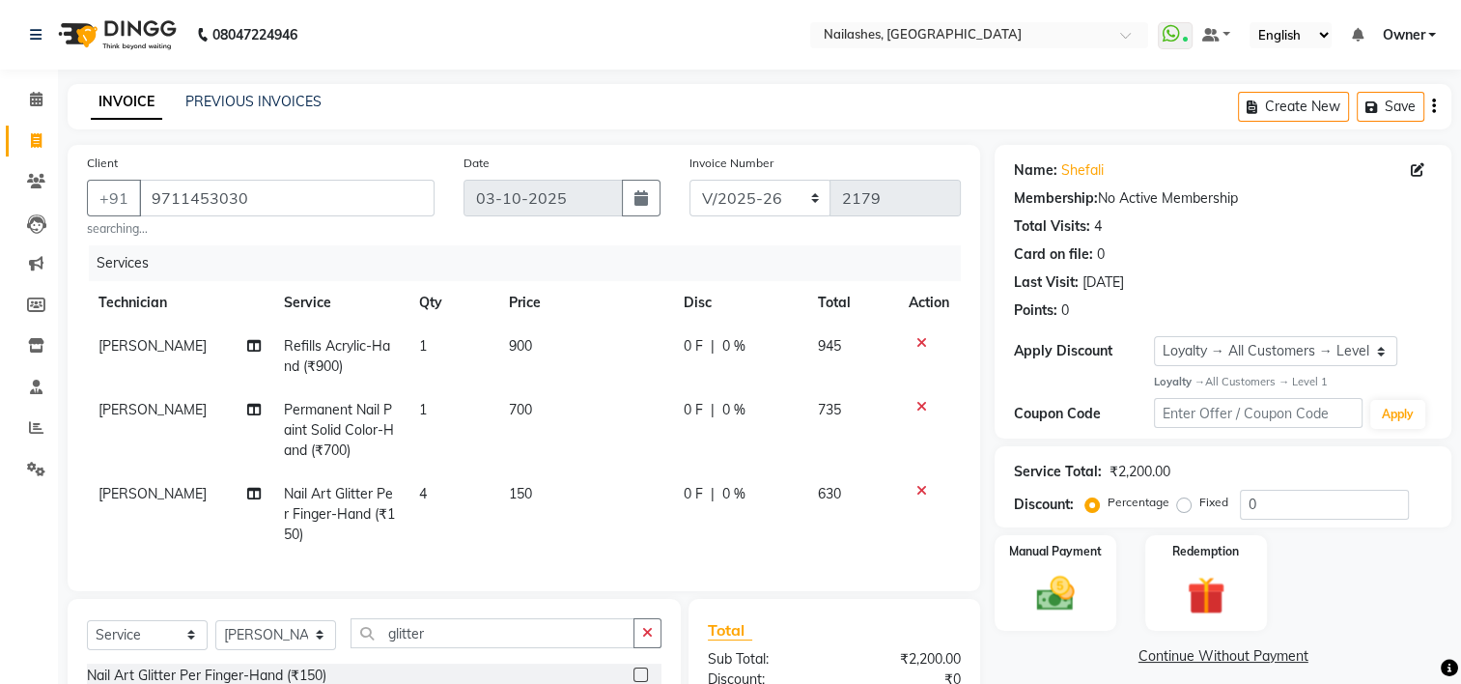
click at [1092, 64] on nav "08047224946 Select Location × [GEOGRAPHIC_DATA] WhatsApp Status ✕ Status: Conne…" at bounding box center [730, 35] width 1461 height 70
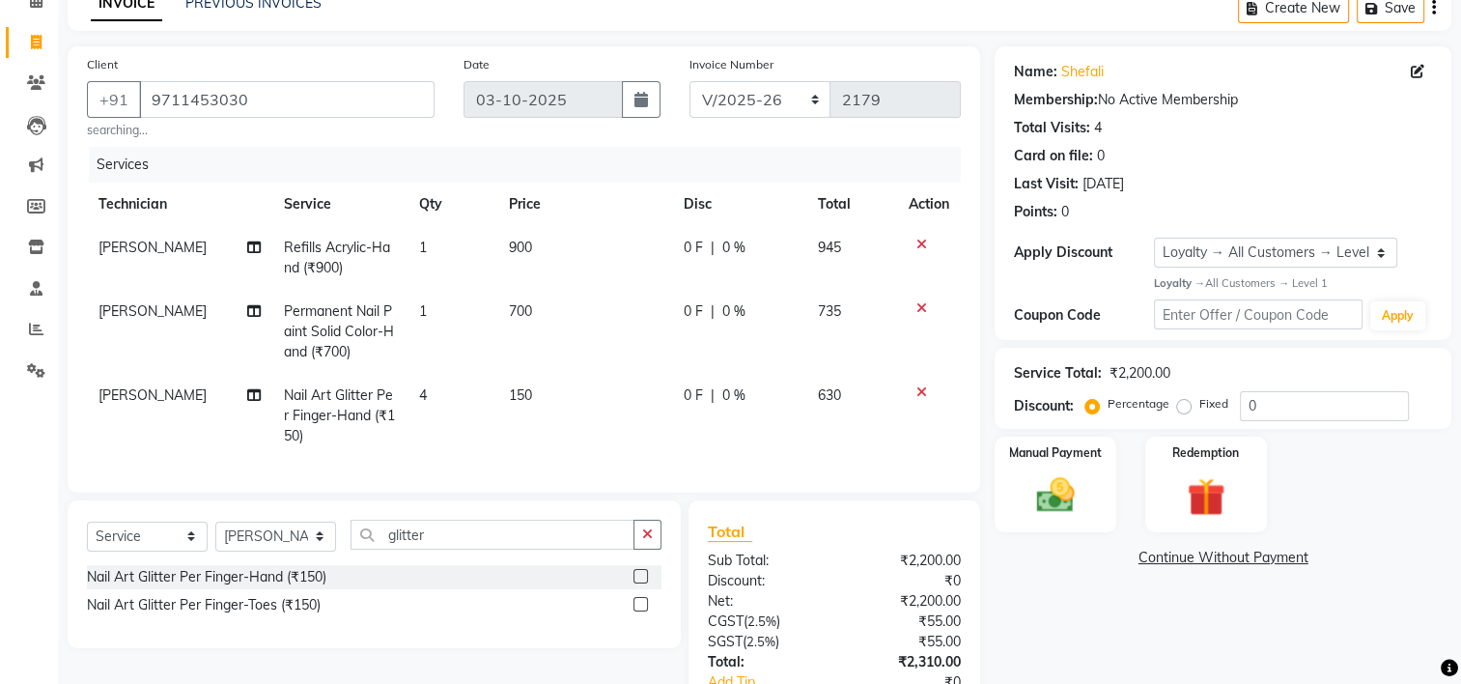
scroll to position [243, 0]
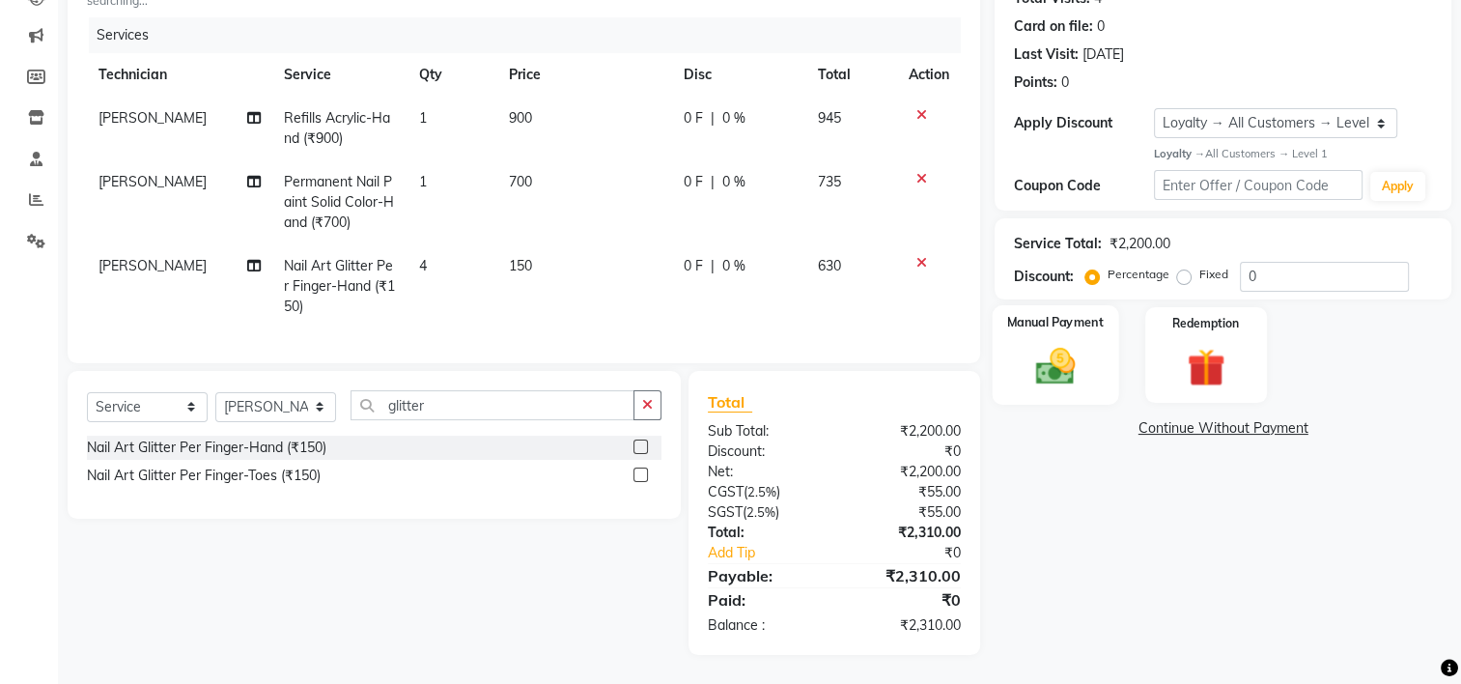
click at [1058, 343] on img at bounding box center [1056, 365] width 65 height 45
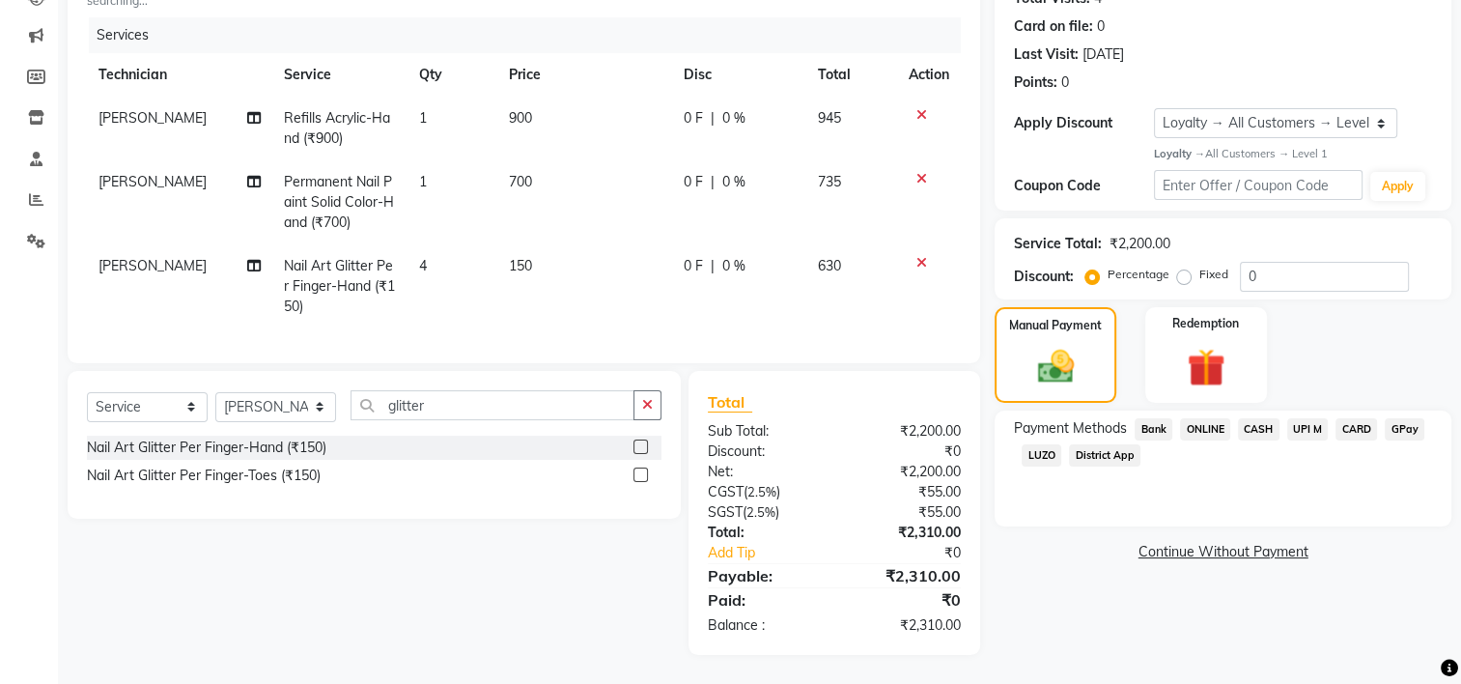
click at [1355, 418] on span "CARD" at bounding box center [1357, 429] width 42 height 22
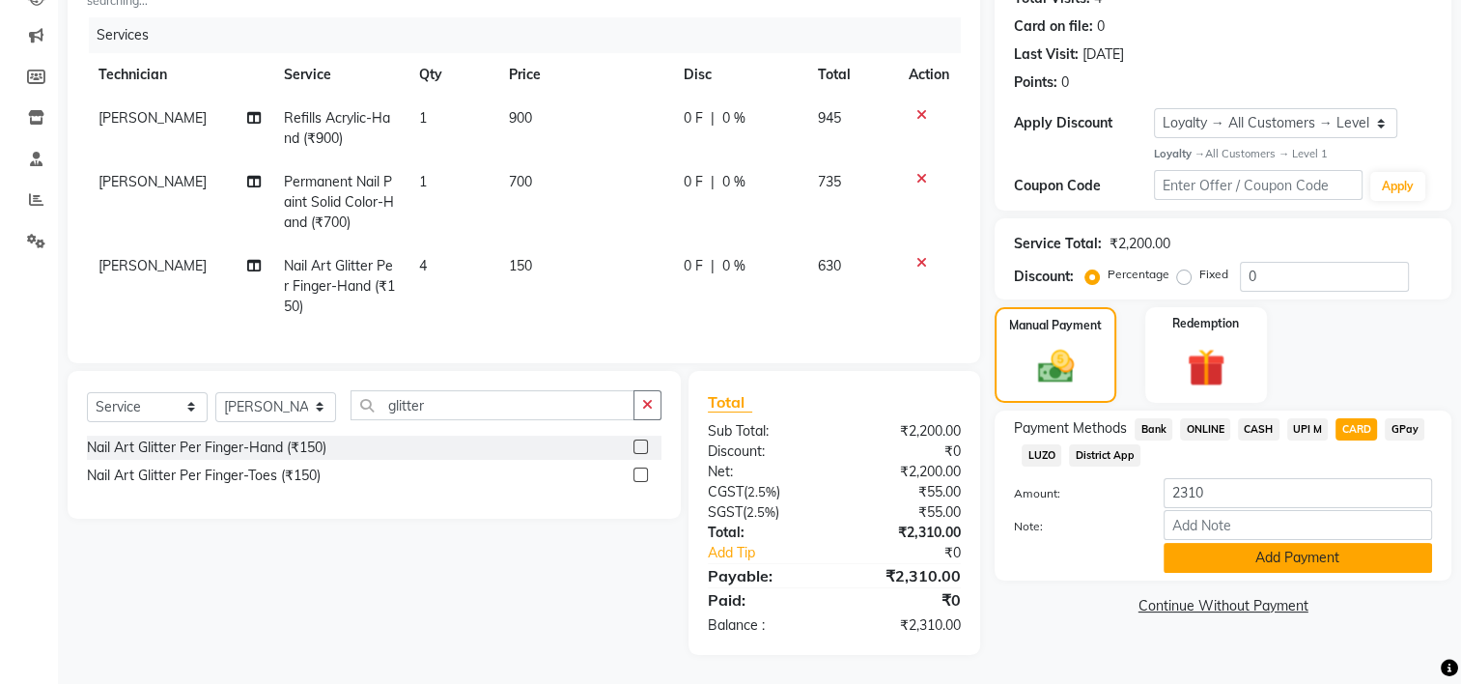
click at [1298, 550] on button "Add Payment" at bounding box center [1298, 558] width 268 height 30
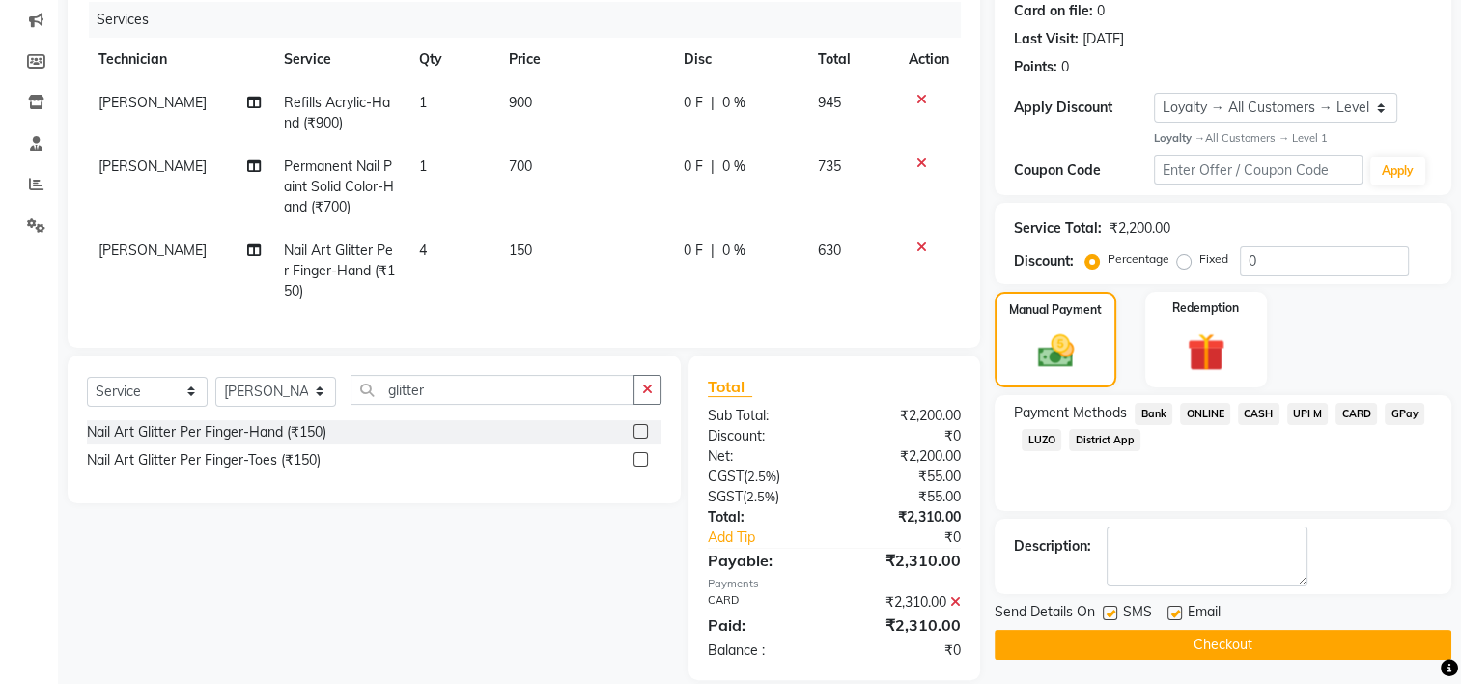
scroll to position [380, 0]
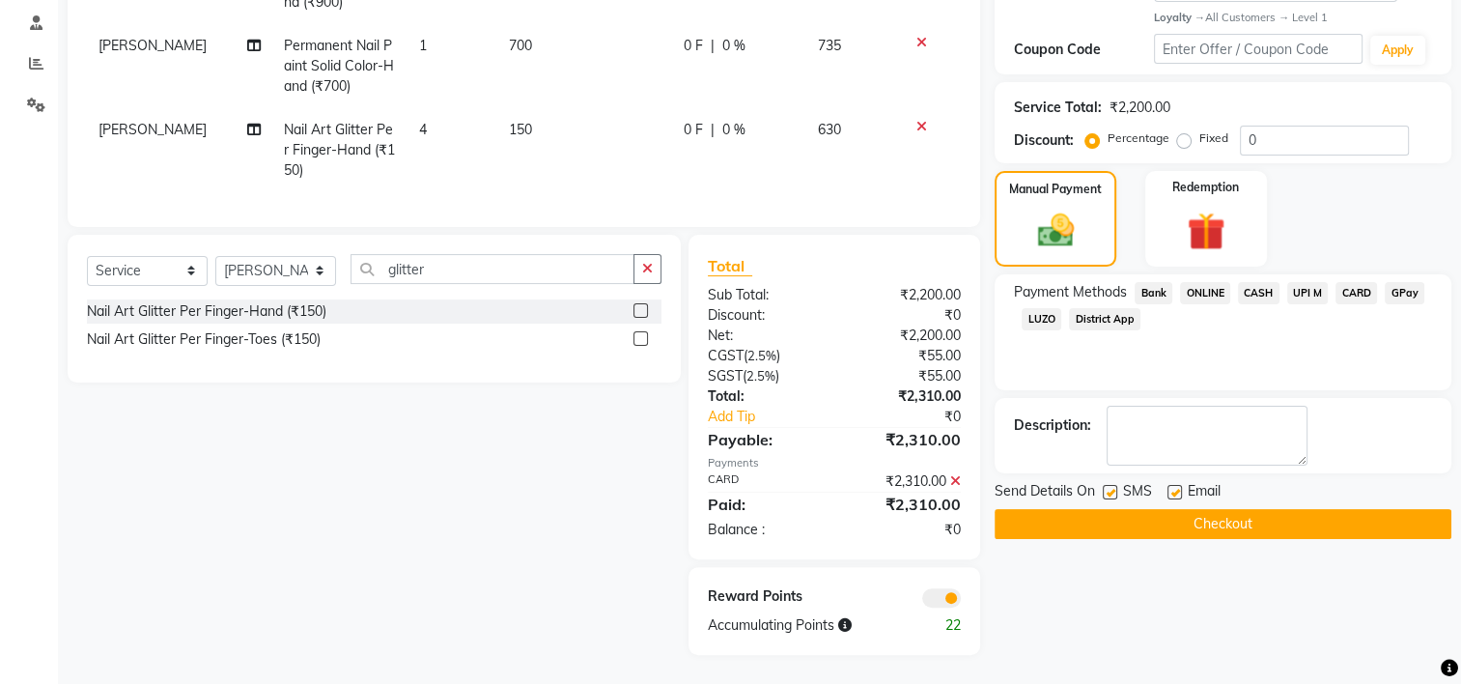
click at [1239, 509] on button "Checkout" at bounding box center [1223, 524] width 457 height 30
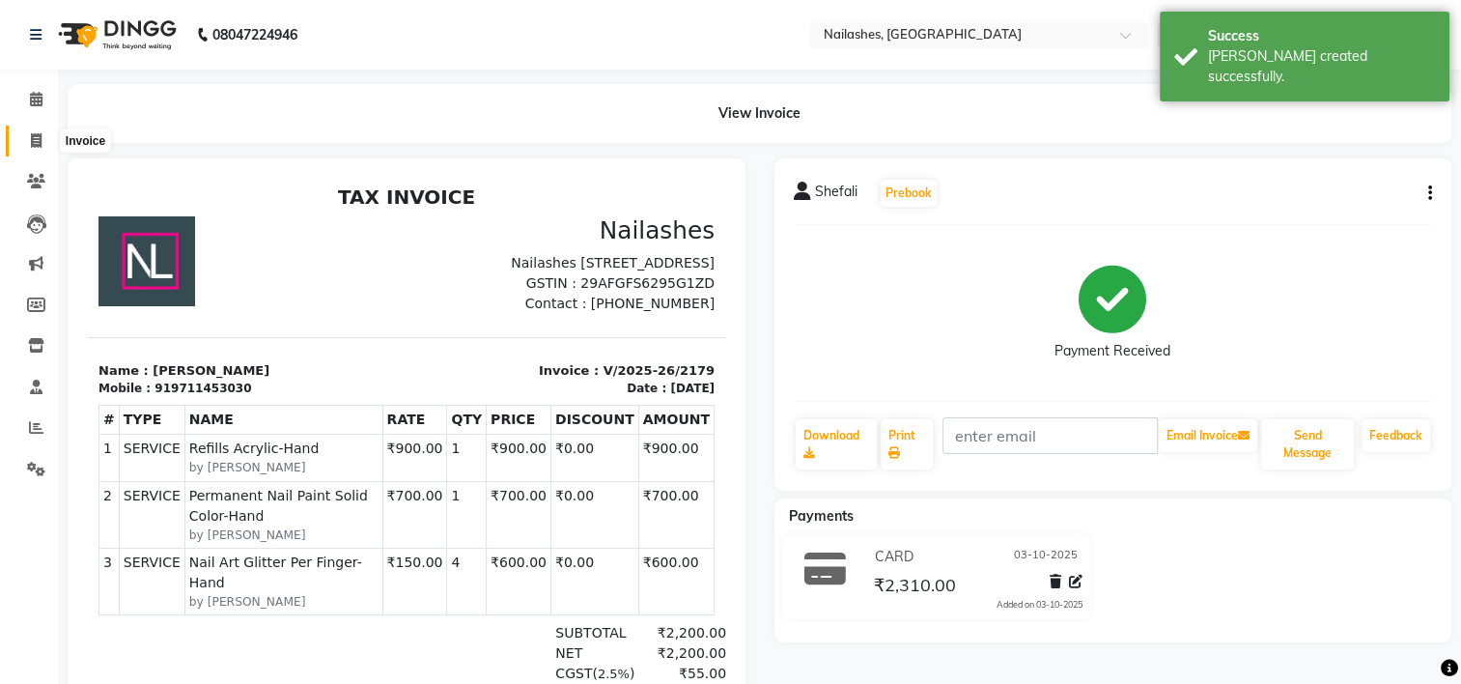
click at [34, 137] on icon at bounding box center [36, 140] width 11 height 14
select select "service"
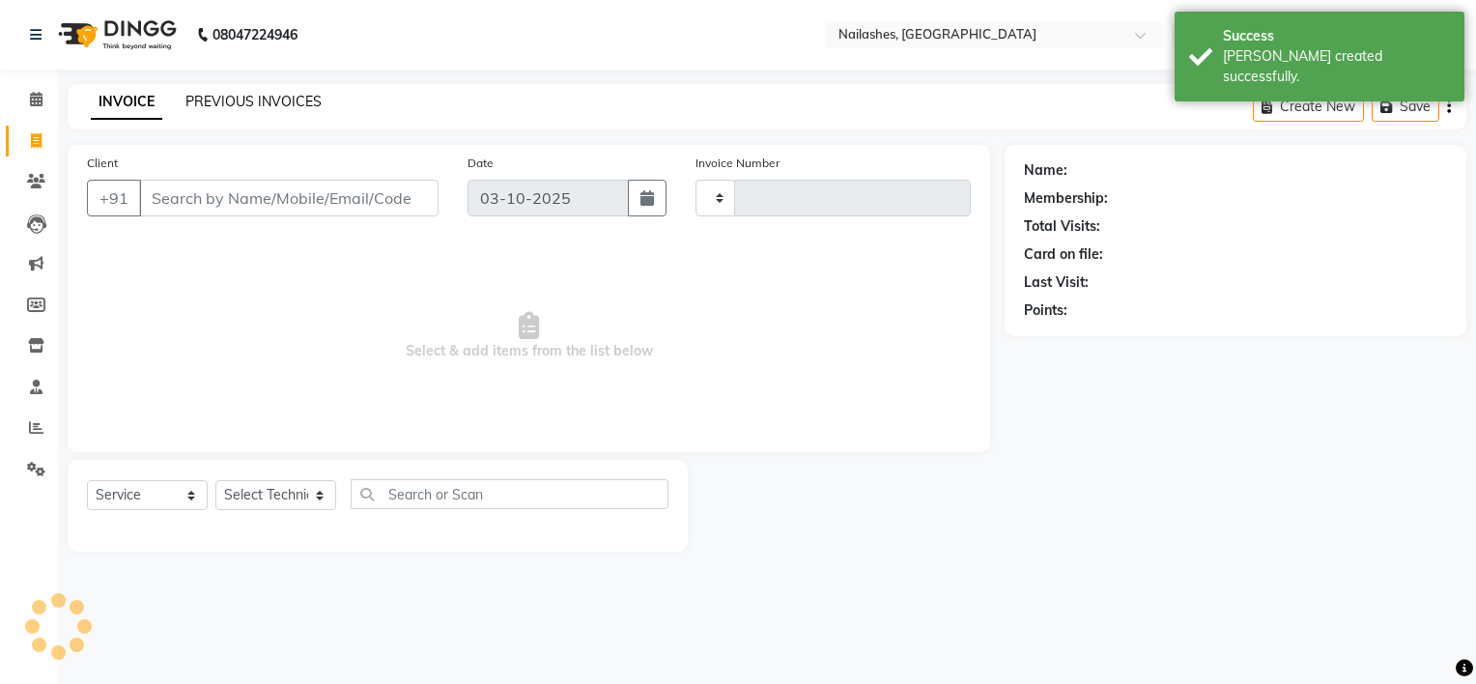
type input "2180"
select select "6579"
click at [220, 103] on link "PREVIOUS INVOICES" at bounding box center [253, 101] width 136 height 17
